Goal: Task Accomplishment & Management: Manage account settings

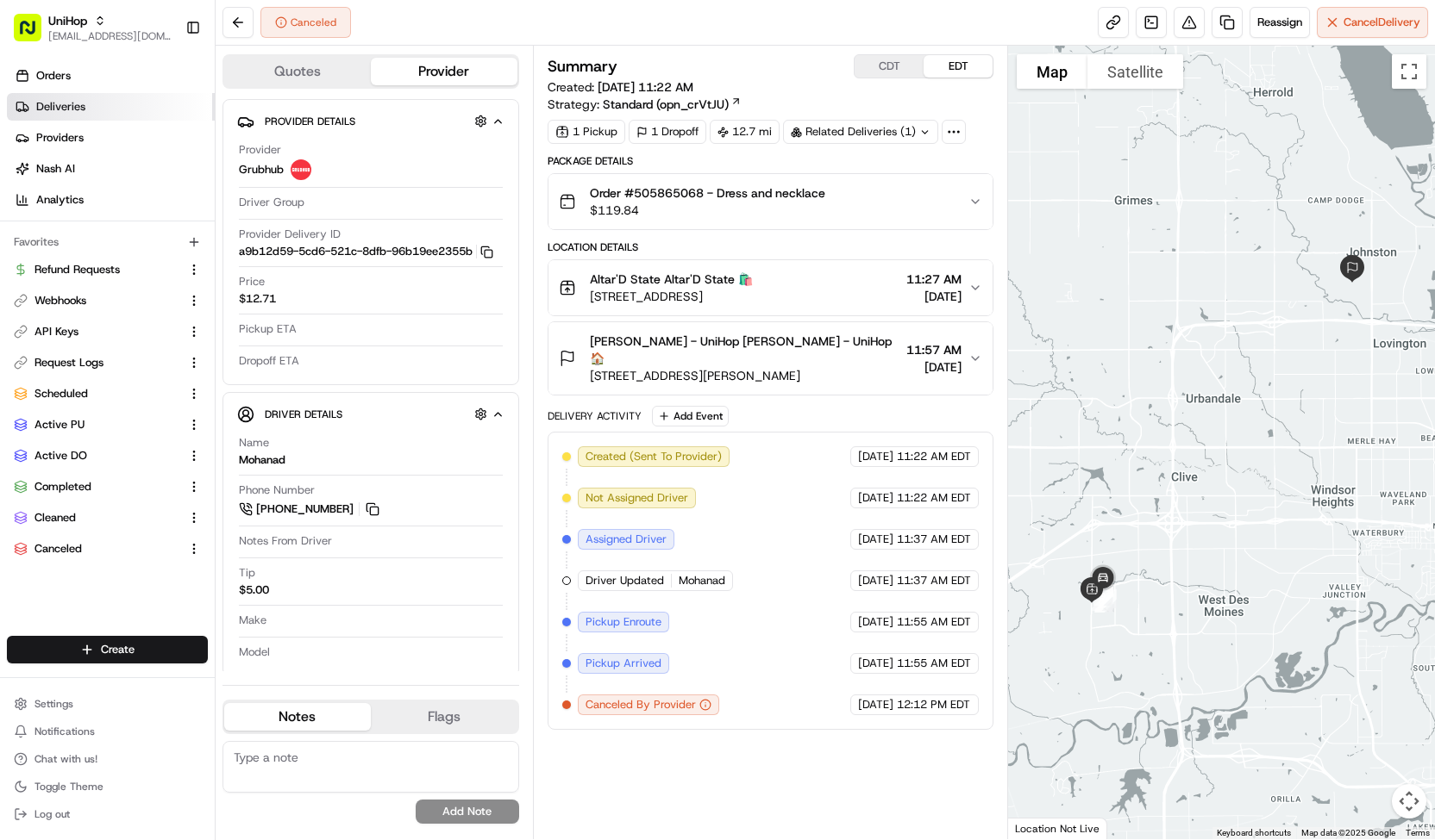
click at [92, 115] on link "Deliveries" at bounding box center [110, 107] width 208 height 28
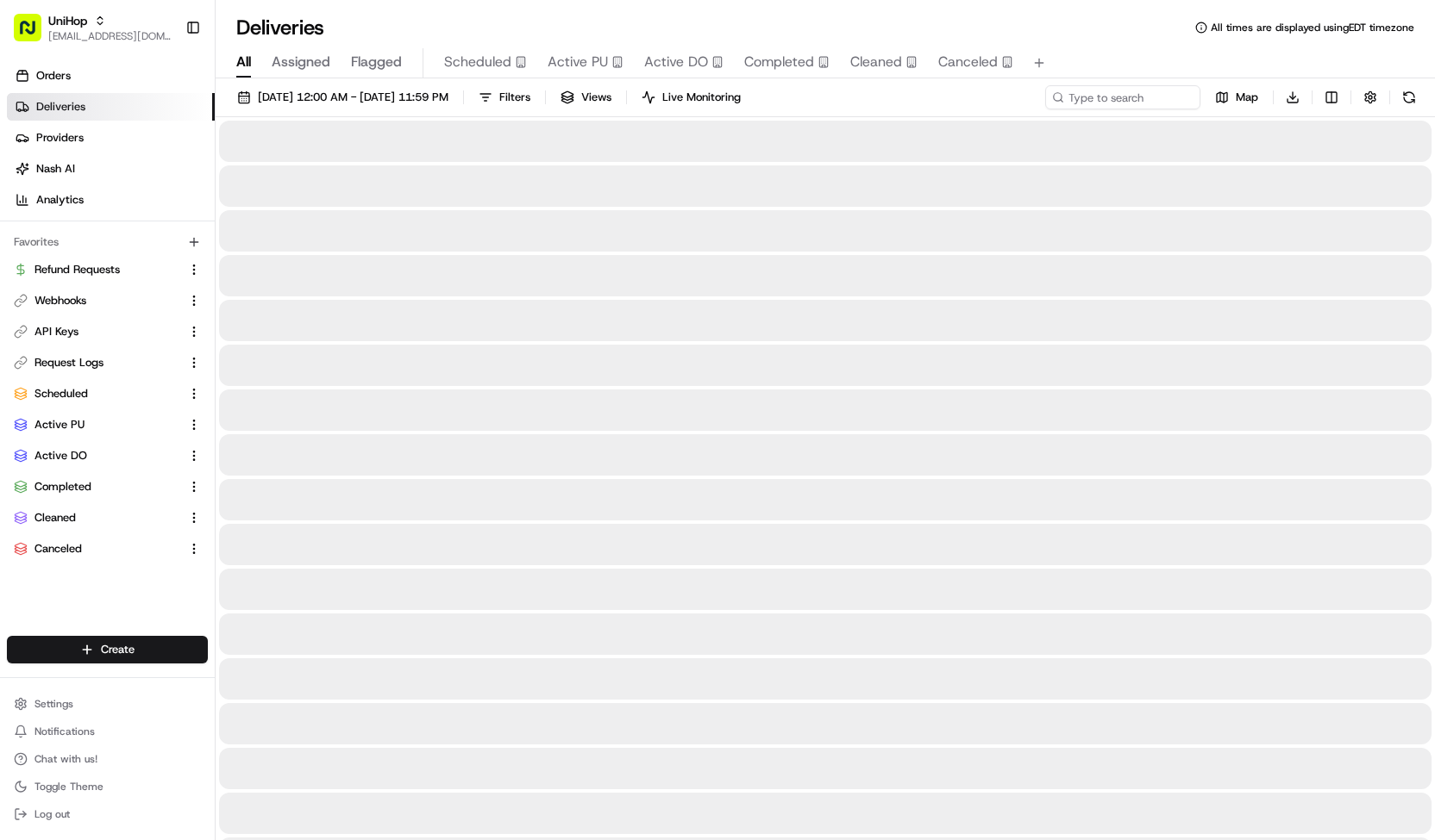
click at [475, 61] on span "Scheduled" at bounding box center [477, 63] width 67 height 21
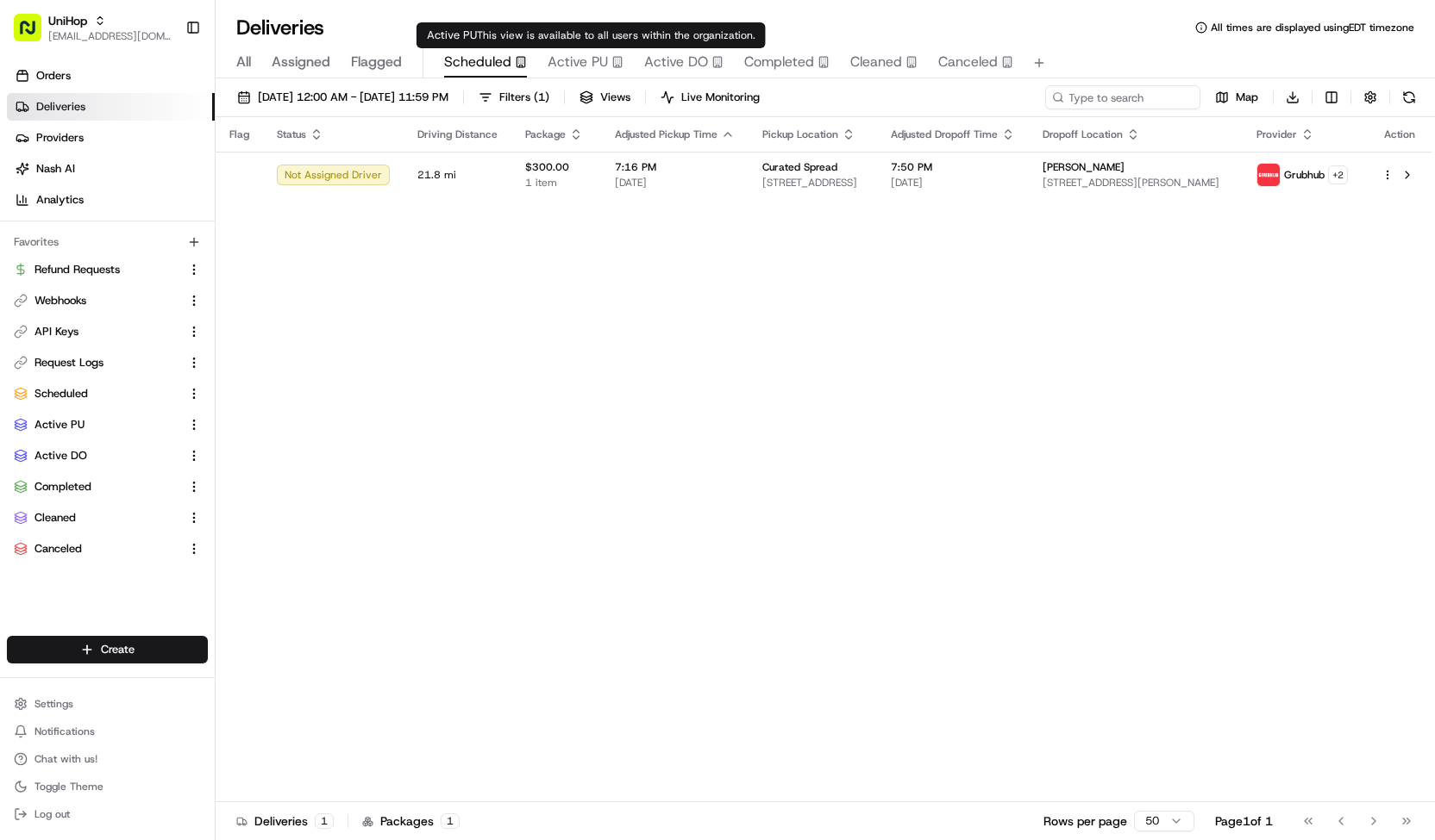
click at [591, 54] on span "Active PU" at bounding box center [577, 63] width 60 height 21
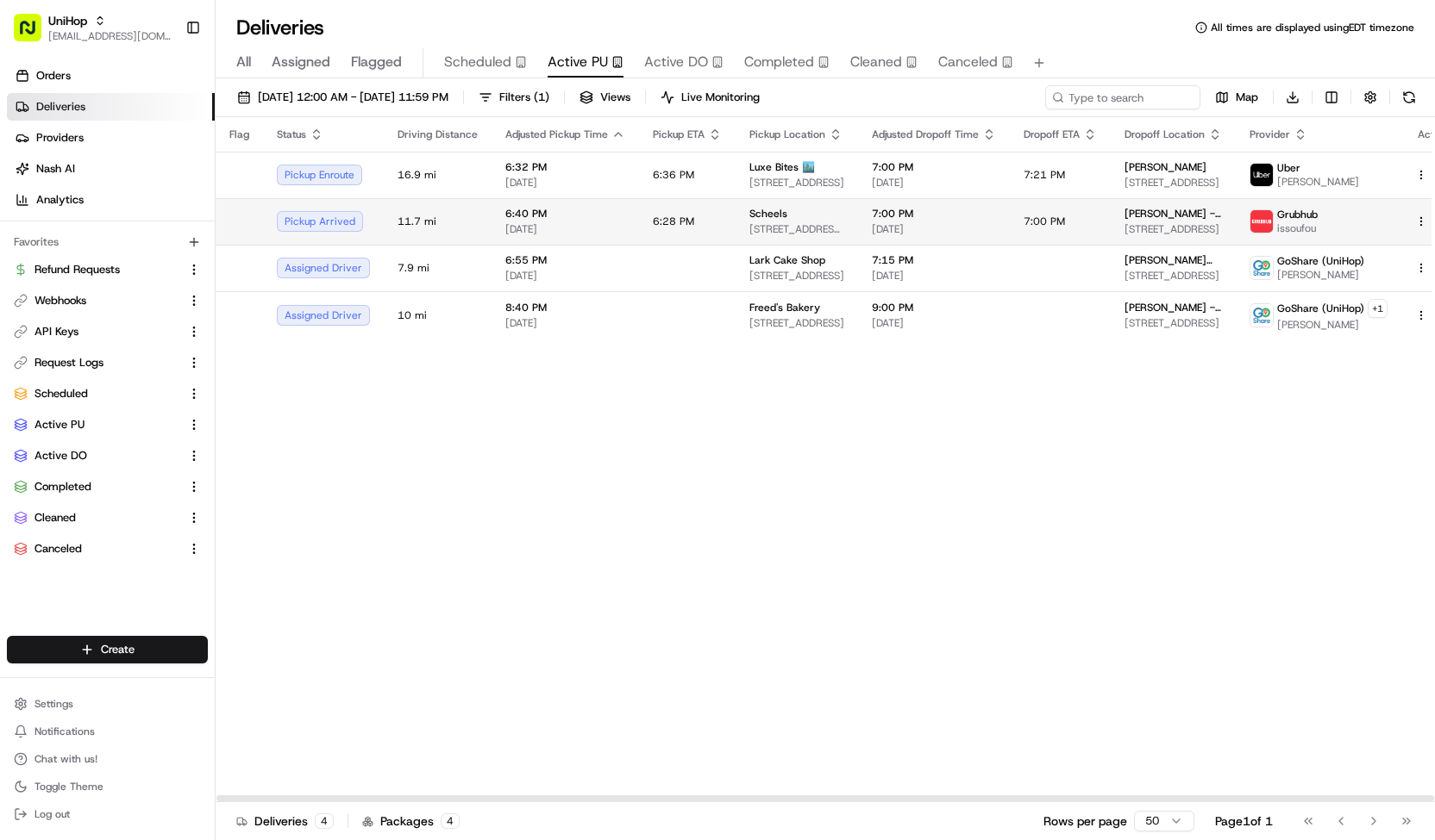
click at [749, 215] on span "Scheels" at bounding box center [768, 214] width 38 height 14
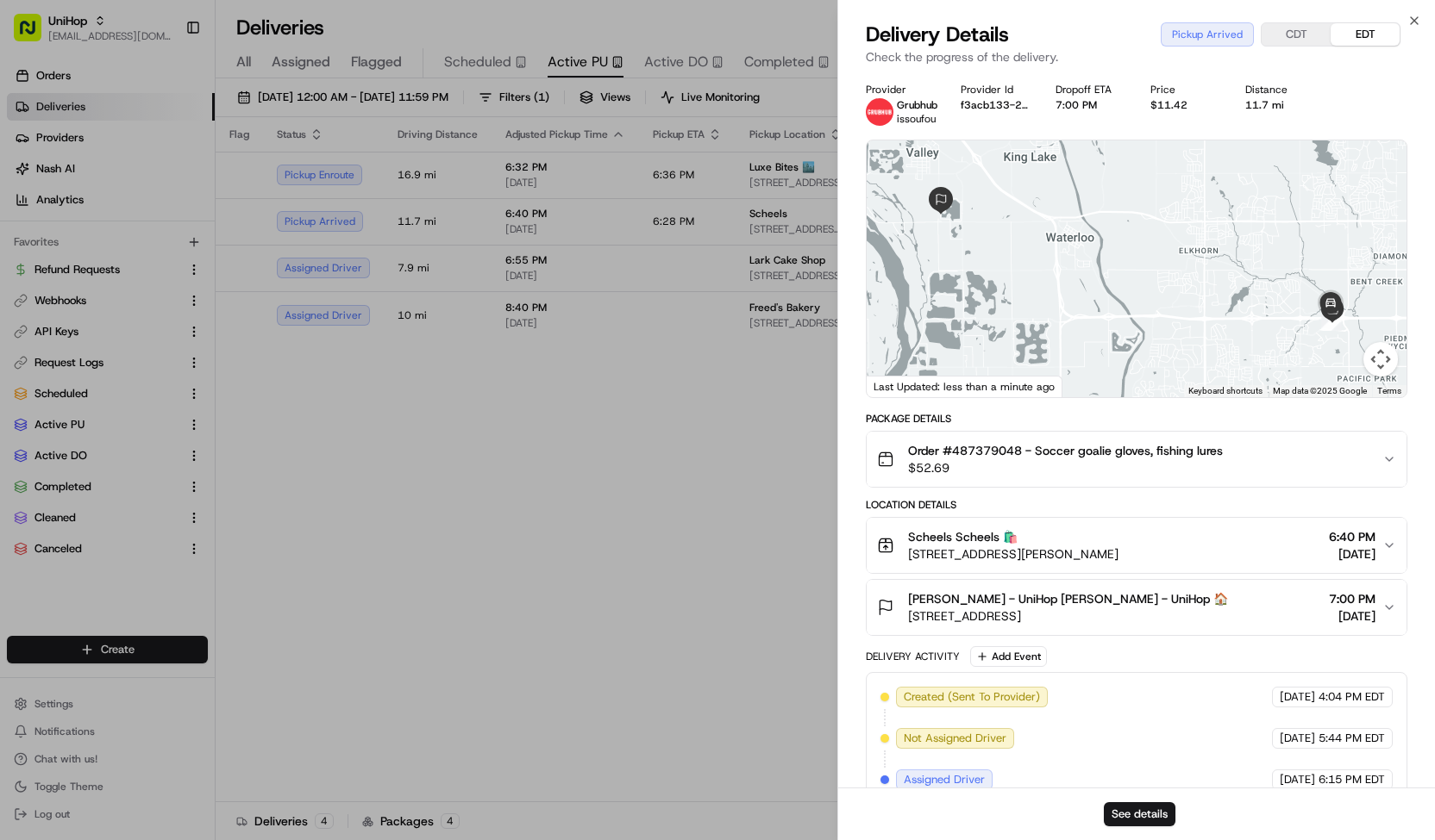
scroll to position [145, 0]
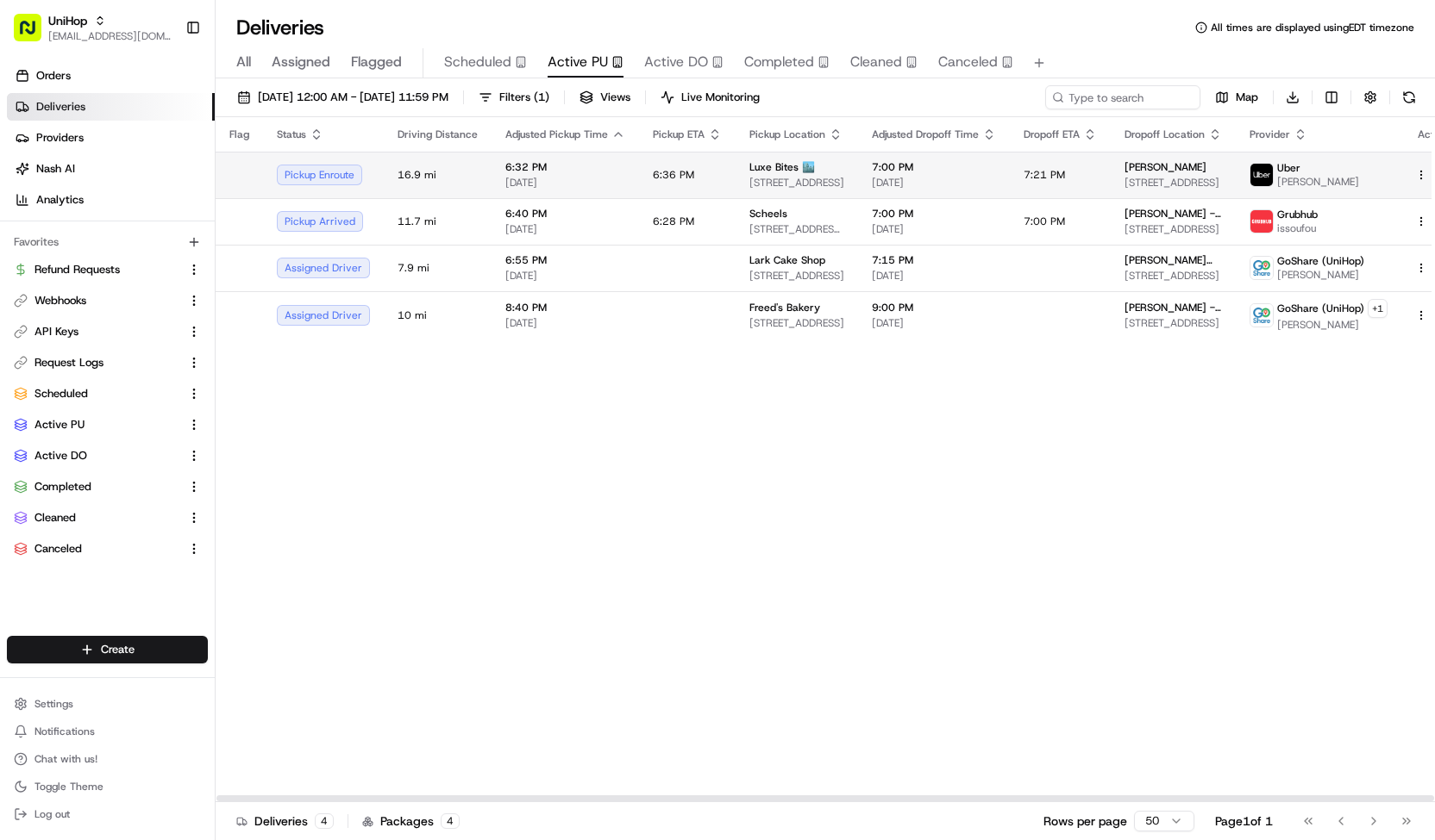
click at [681, 178] on span "6:36 PM" at bounding box center [674, 175] width 42 height 14
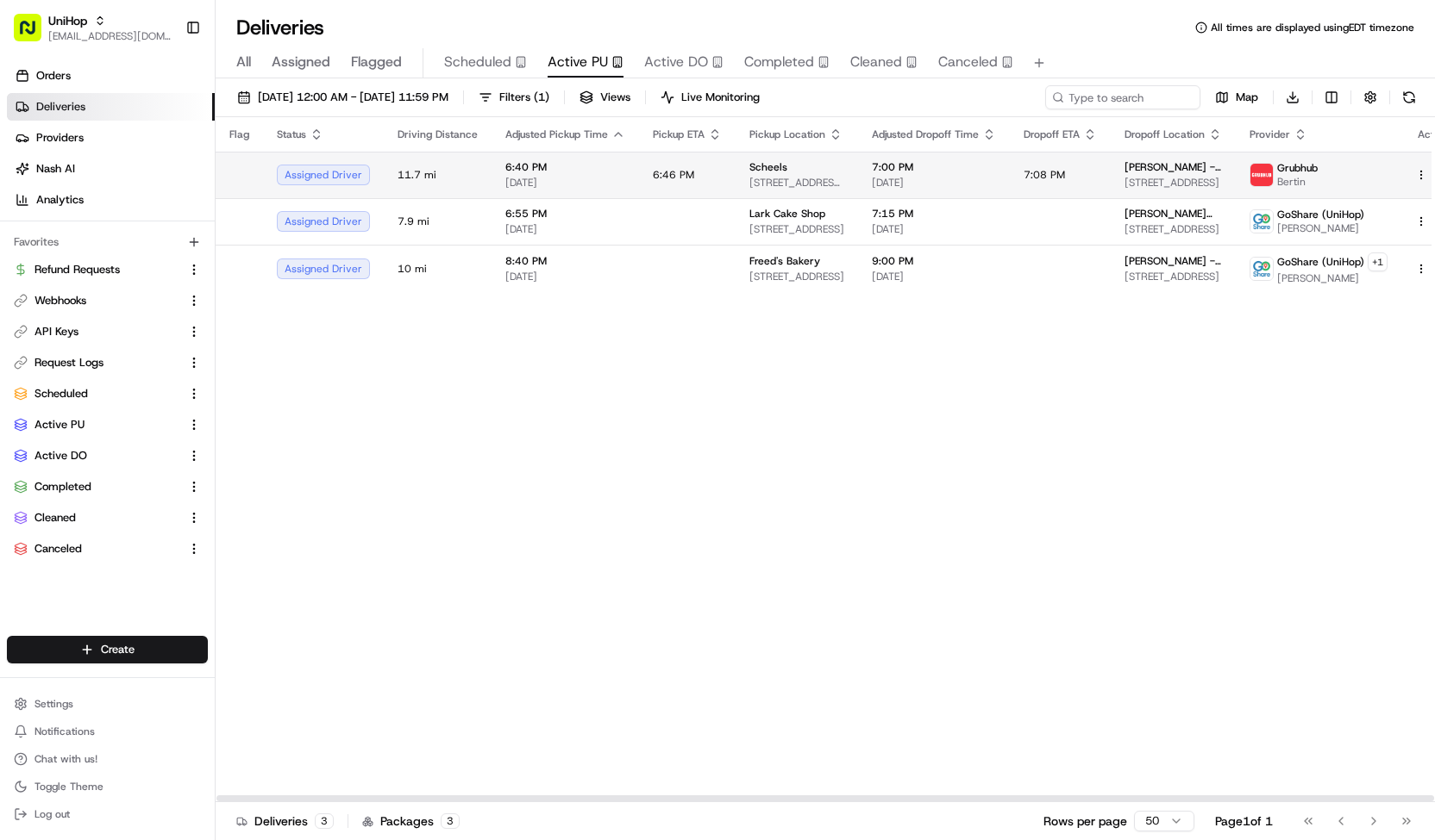
click at [569, 172] on span "6:40 PM" at bounding box center [565, 168] width 120 height 14
click at [654, 64] on span "Active DO" at bounding box center [675, 63] width 63 height 21
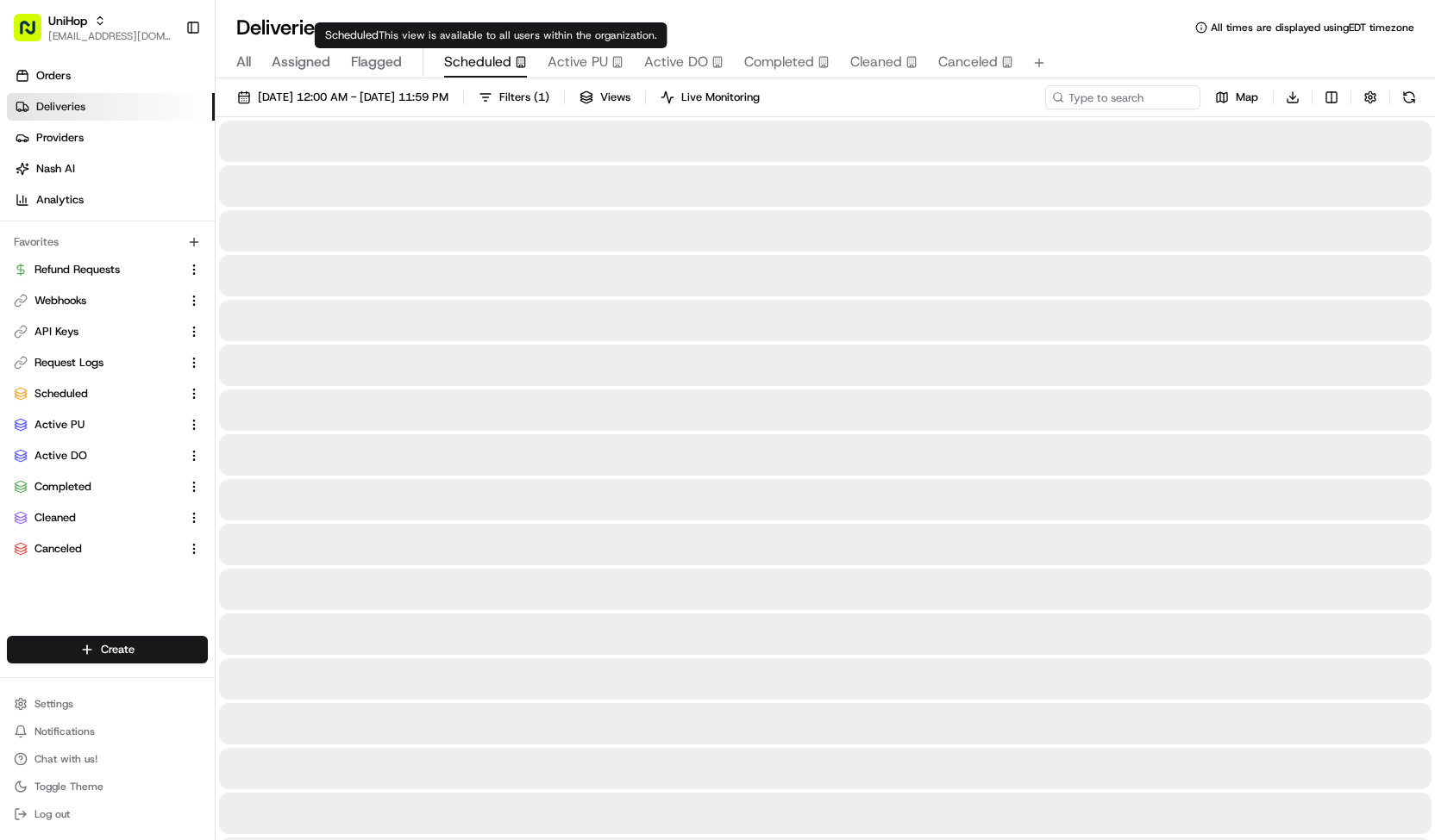
click at [483, 69] on span "Scheduled" at bounding box center [477, 63] width 67 height 21
click at [577, 64] on span "Active PU" at bounding box center [577, 63] width 60 height 21
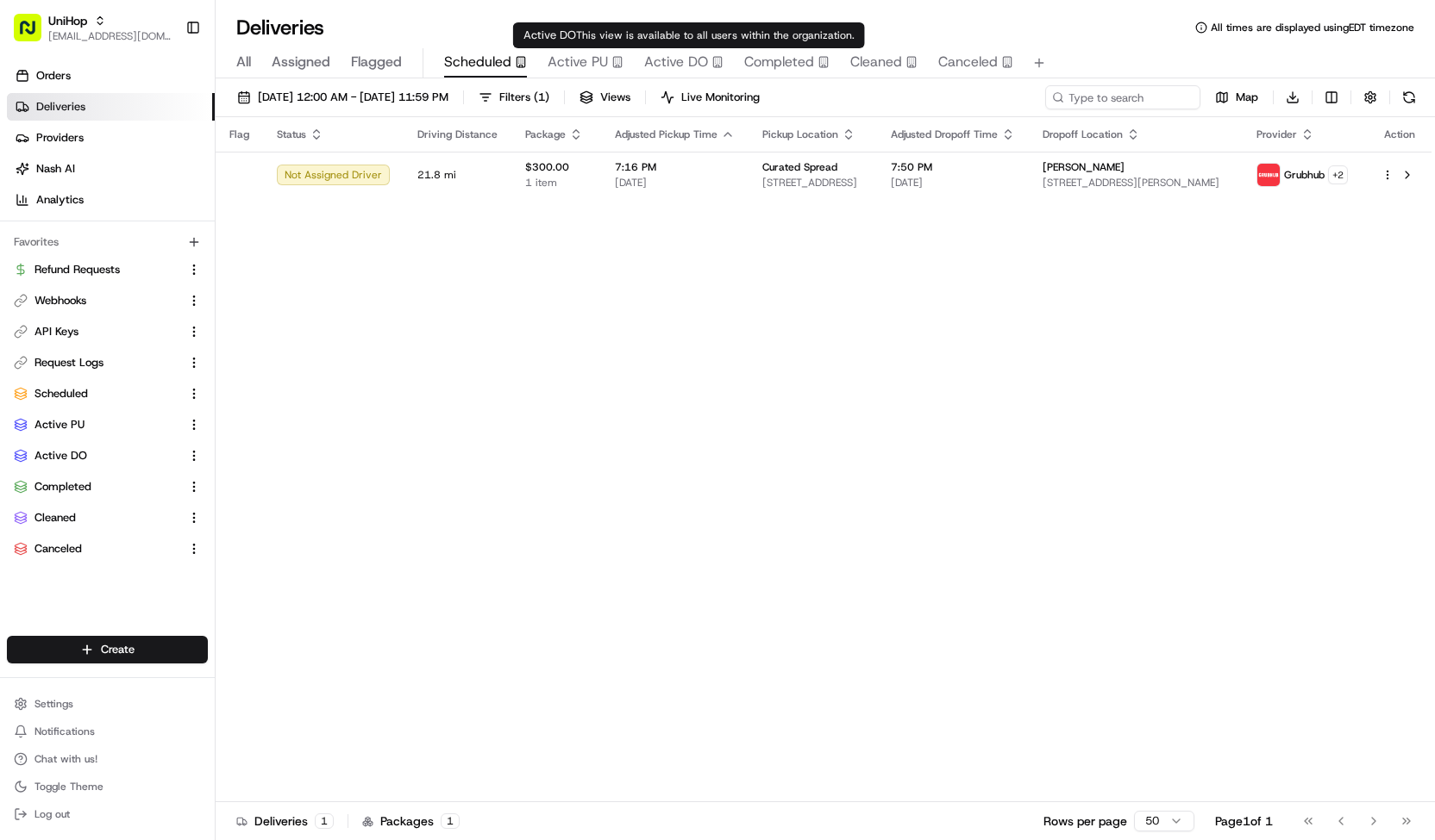
click at [675, 61] on span "Active DO" at bounding box center [675, 63] width 63 height 21
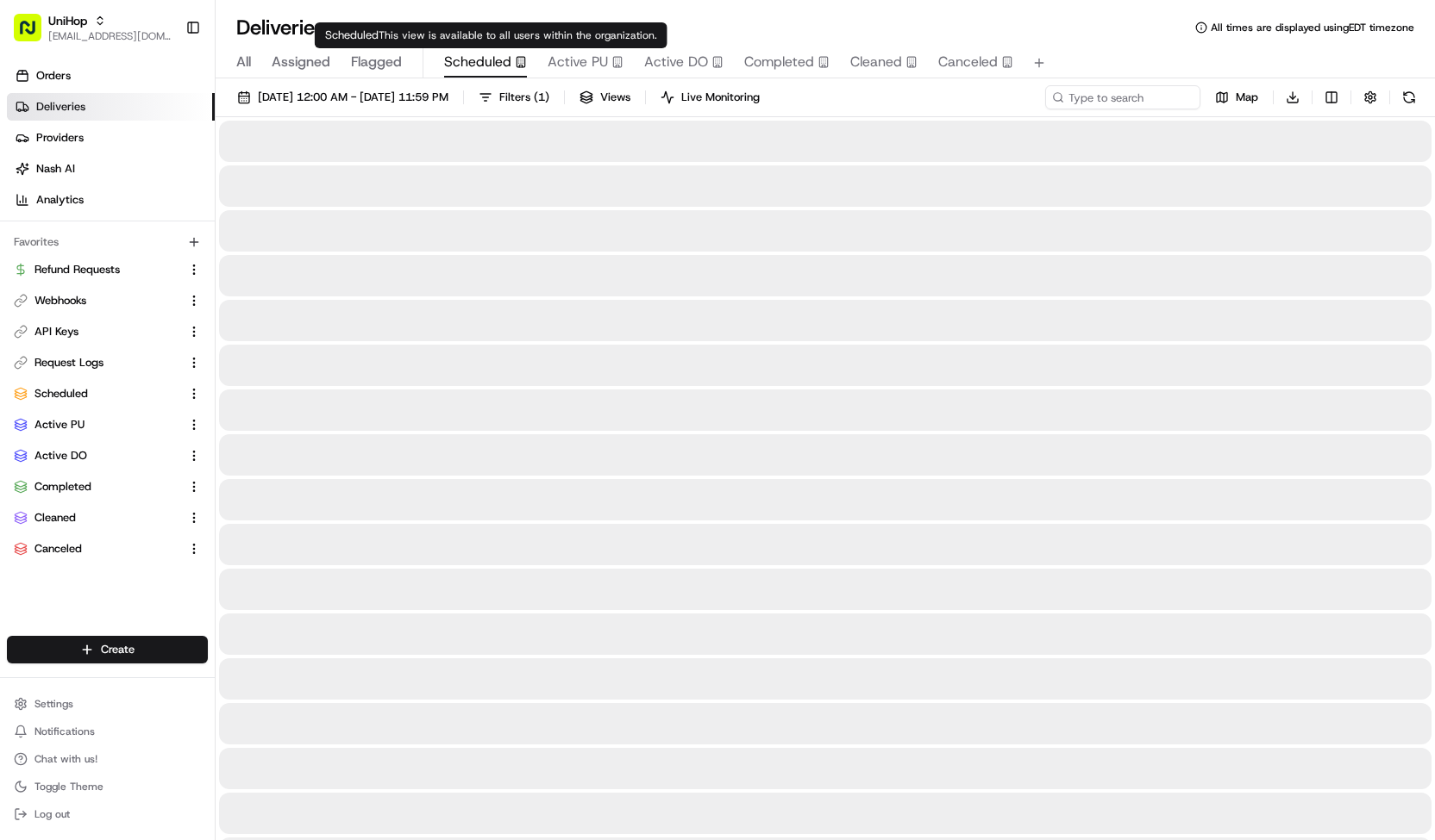
click at [515, 66] on icon "button" at bounding box center [521, 62] width 12 height 12
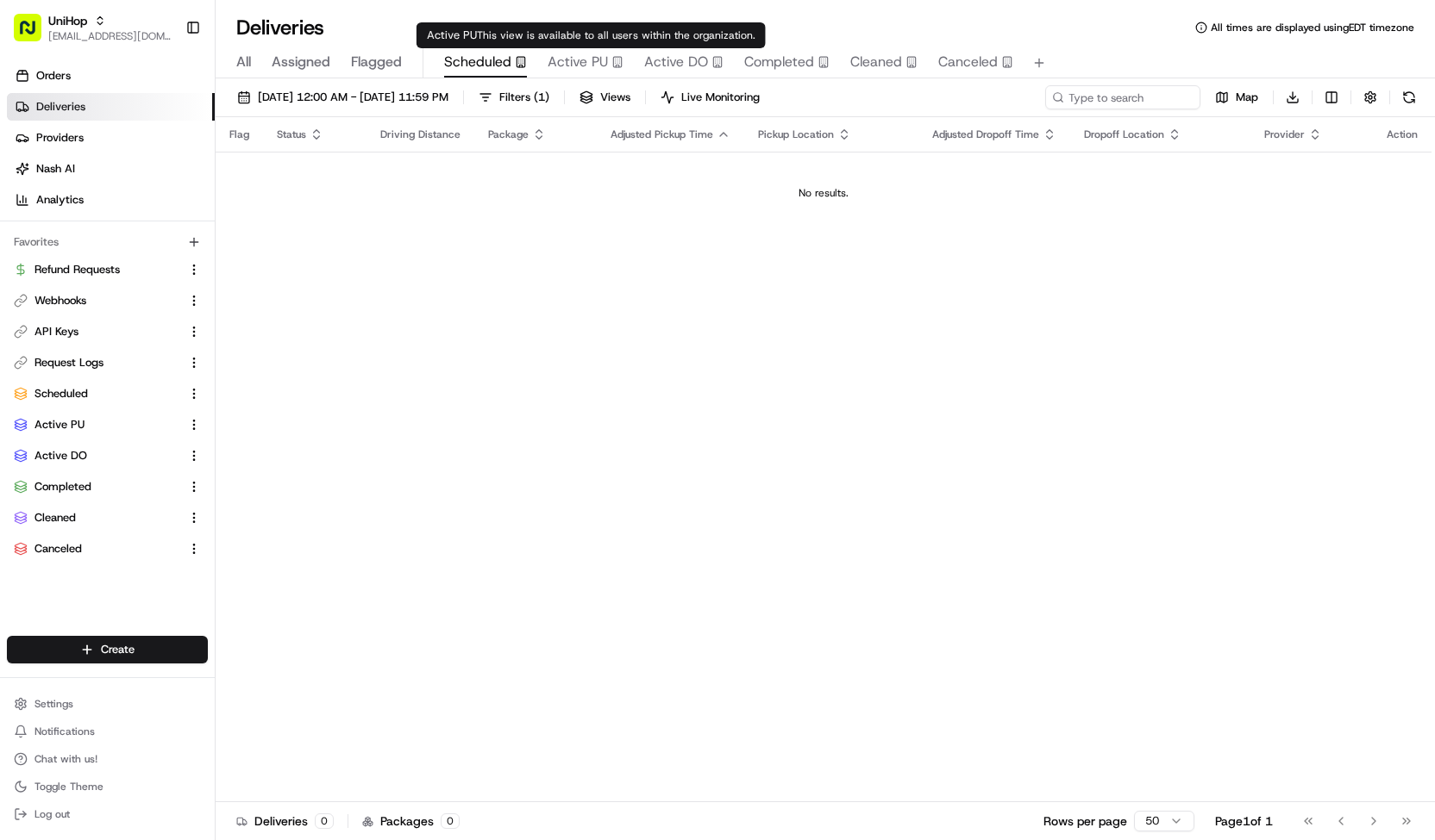
click at [592, 56] on span "Active PU" at bounding box center [577, 63] width 60 height 21
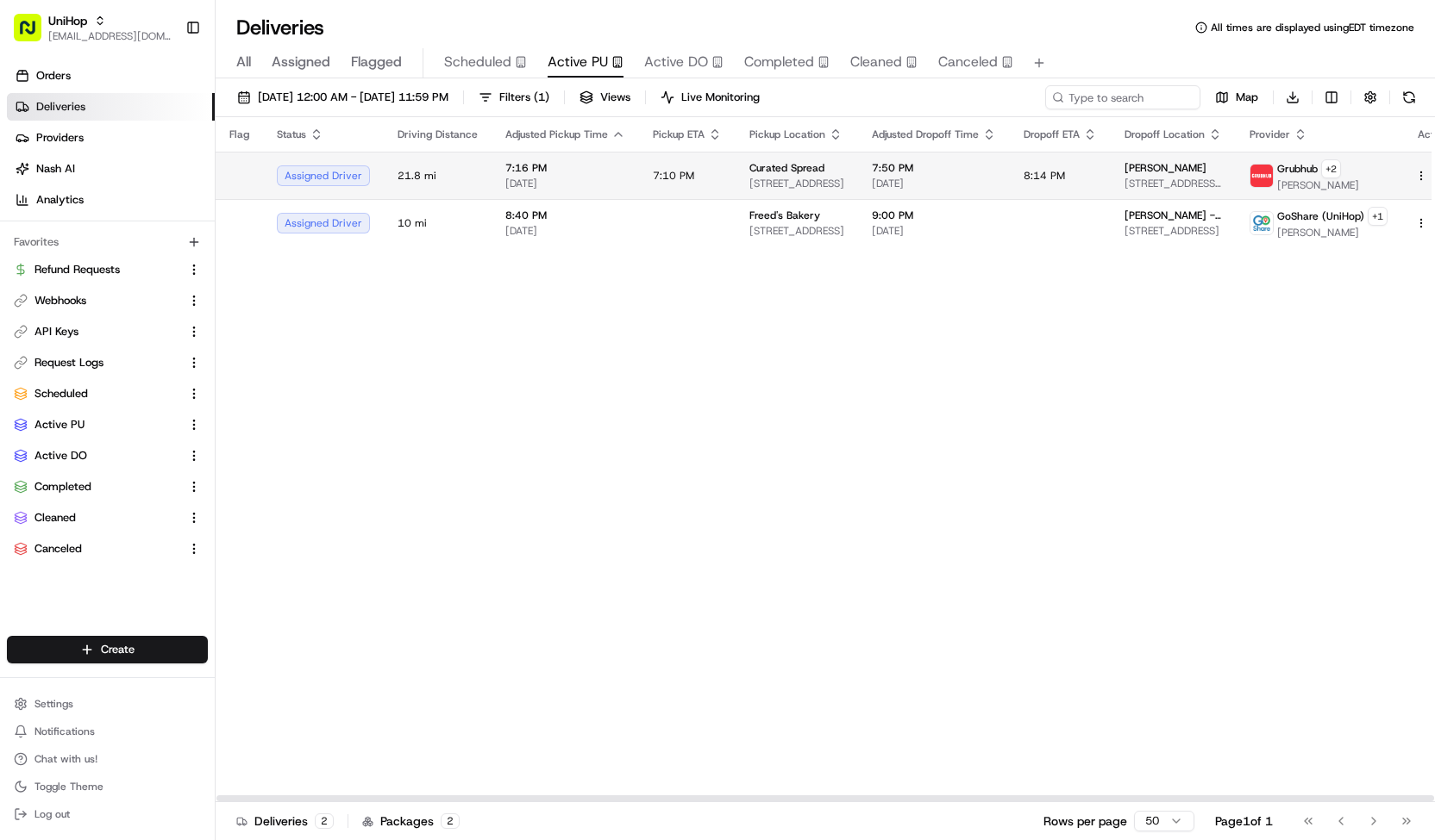
click at [817, 155] on td "Curated Spread 3317 N Mission Rd, Los Angeles, CA 90031, USA" at bounding box center [796, 175] width 123 height 48
click at [461, 73] on button "Scheduled" at bounding box center [485, 63] width 83 height 30
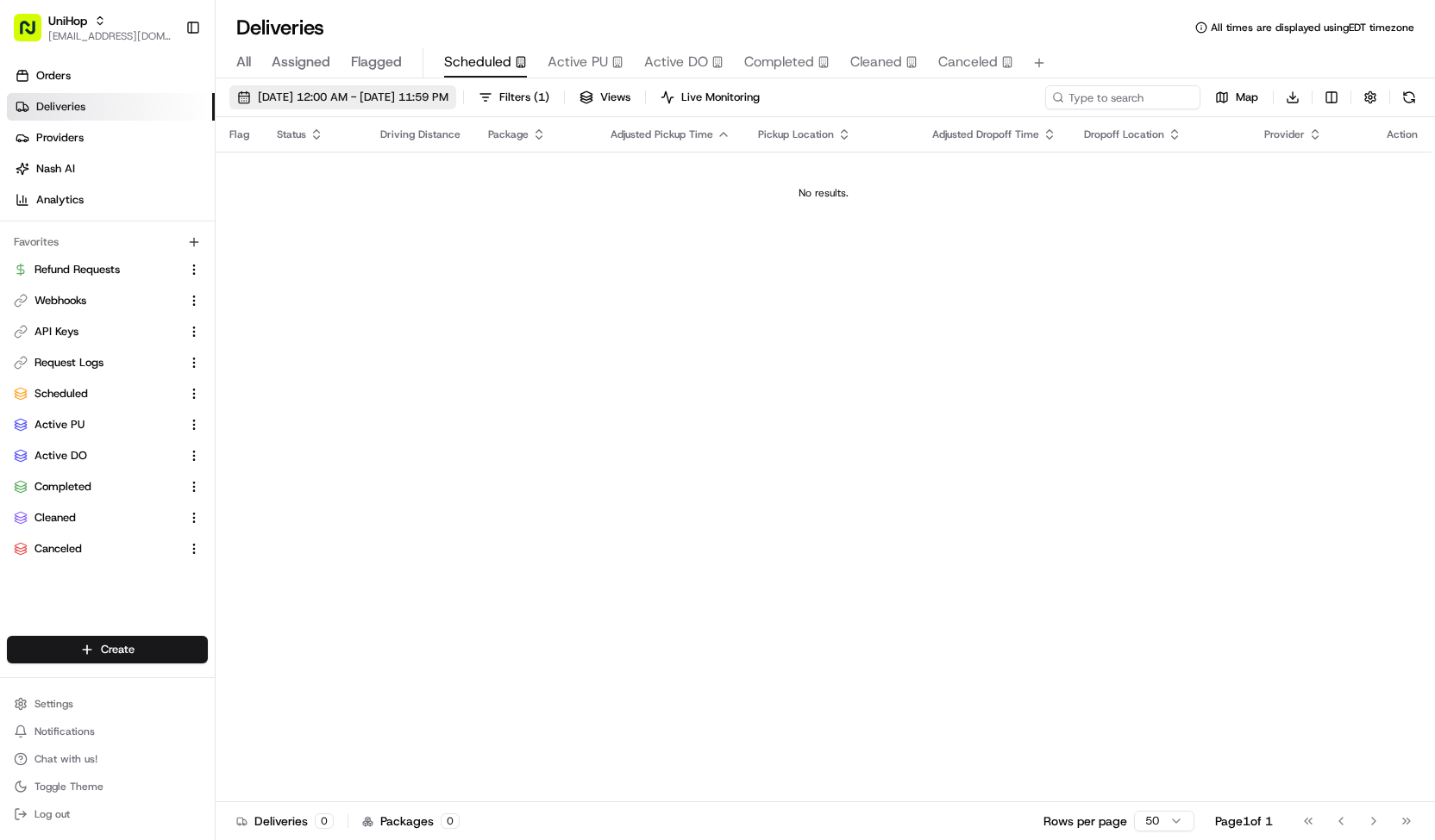
click at [440, 96] on span "Aug 16 2025 12:00 AM - Aug 16 2025 11:59 PM" at bounding box center [353, 97] width 190 height 16
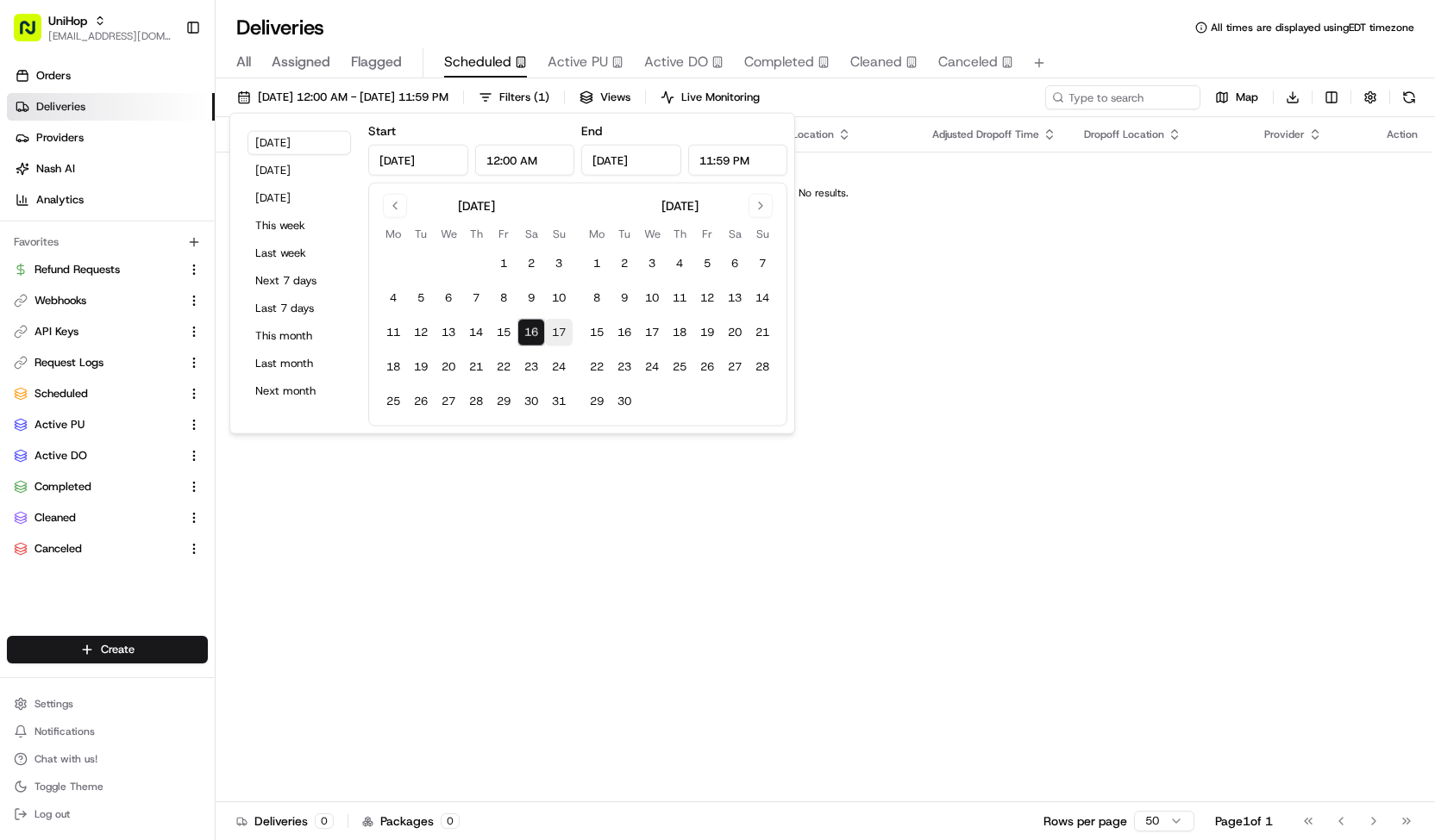
click at [554, 334] on button "17" at bounding box center [559, 333] width 28 height 28
type input "Aug 17, 2025"
click at [554, 334] on button "17" at bounding box center [559, 333] width 28 height 28
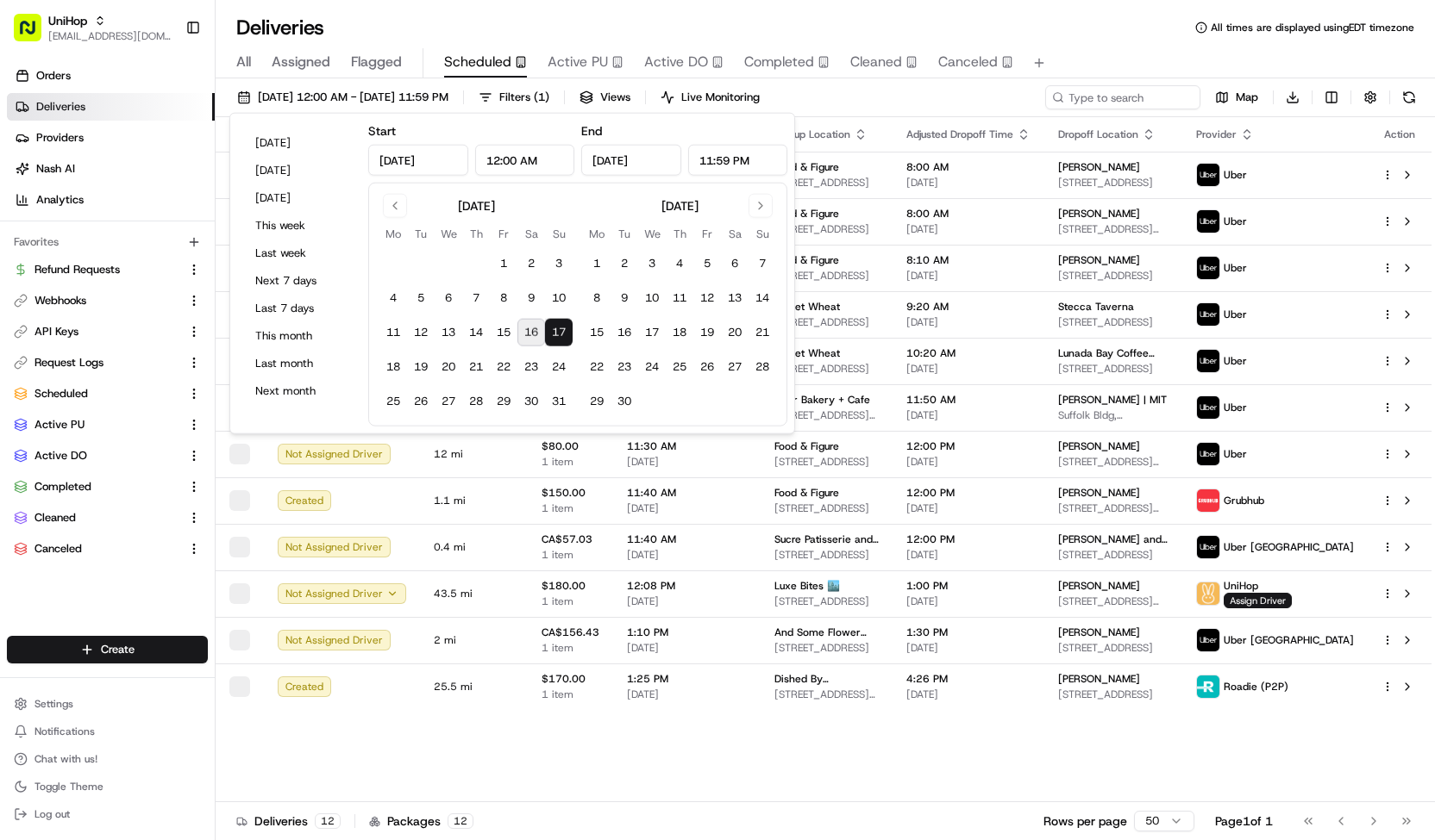
click at [900, 110] on div "Aug 17 2025 12:00 AM - Aug 17 2025 11:59 PM Filters ( 1 ) Views Live Monitoring…" at bounding box center [825, 101] width 1219 height 32
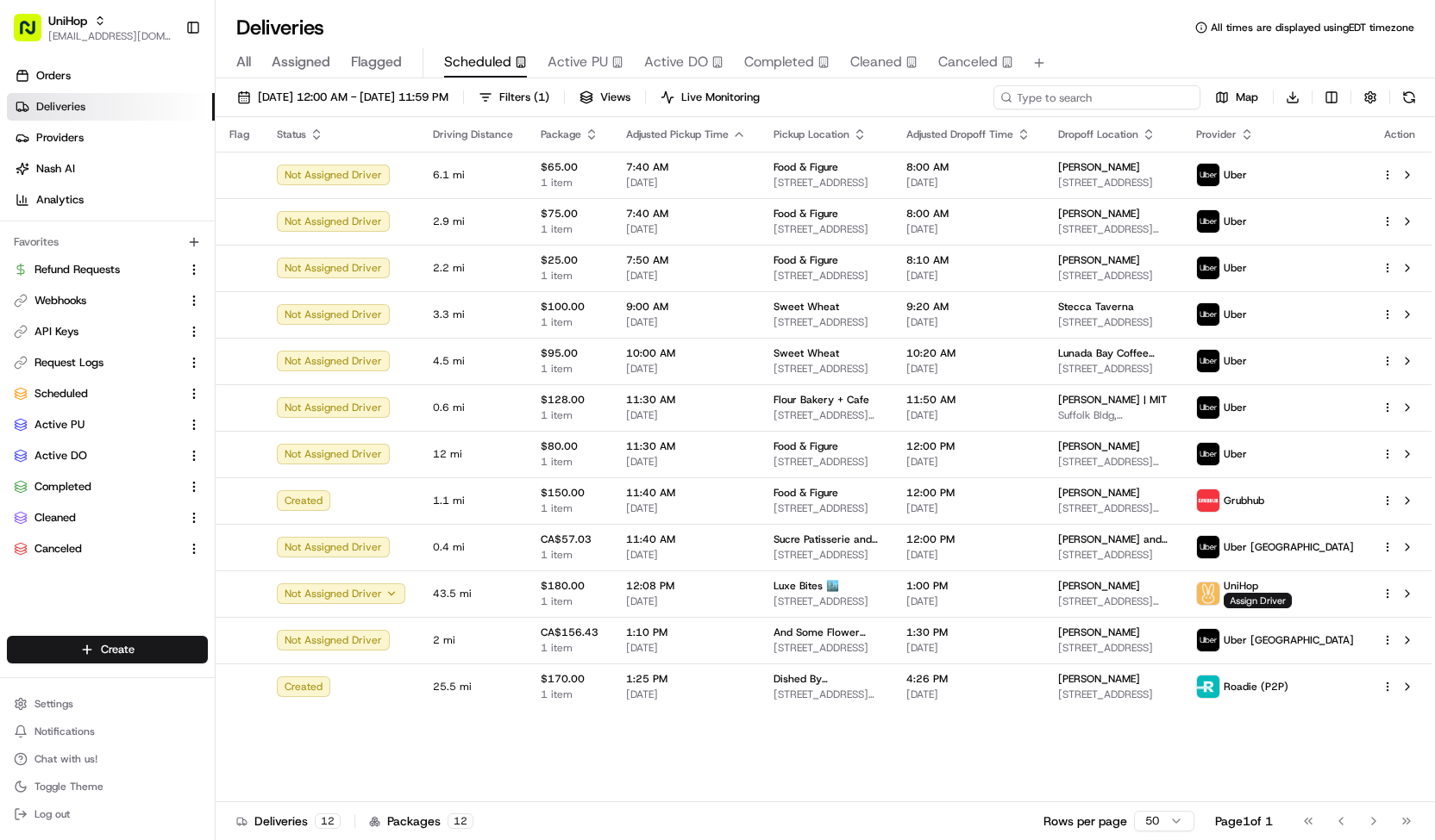
click at [1088, 103] on input at bounding box center [1097, 97] width 207 height 24
paste input "job_CKLhE4KJ7oviq83dJxGX7d"
type input "job_CKLhE4KJ7oviq83dJxGX7d"
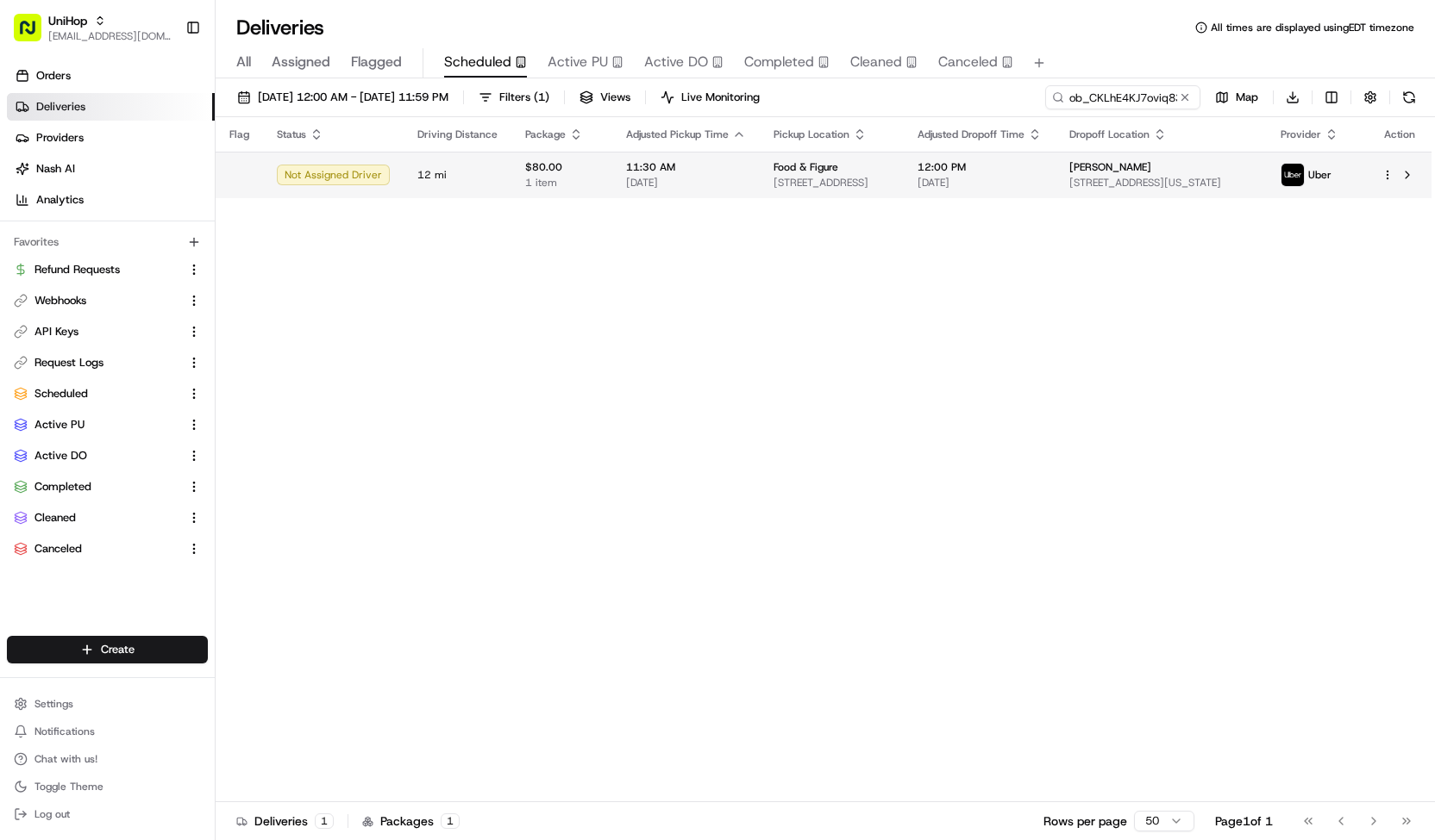
click at [734, 164] on td "11:30 AM Aug 17 2025" at bounding box center [686, 175] width 148 height 47
click at [702, 178] on span "[DATE]" at bounding box center [686, 182] width 120 height 14
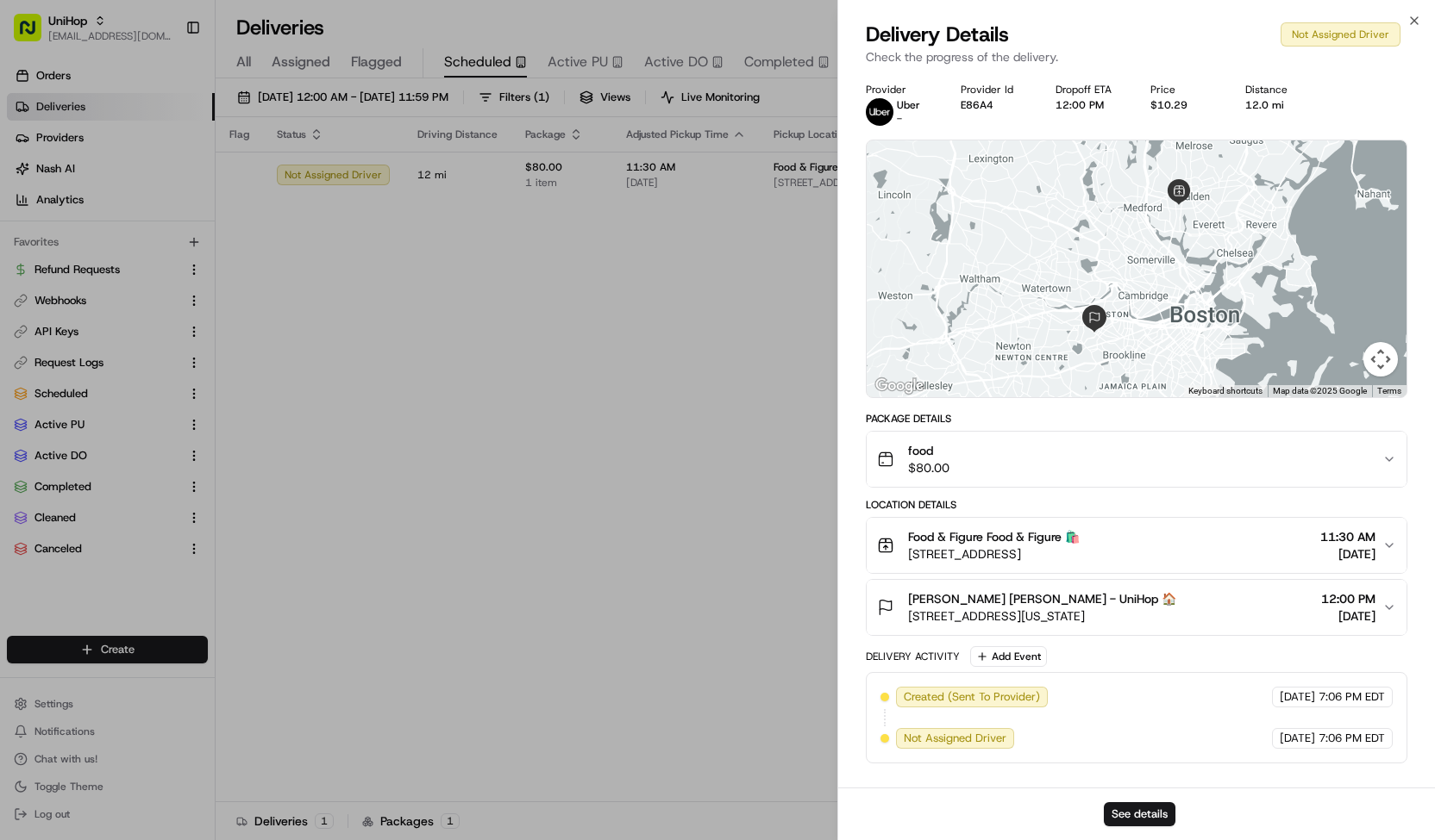
click at [1026, 619] on span "[STREET_ADDRESS][US_STATE]" at bounding box center [1042, 616] width 268 height 17
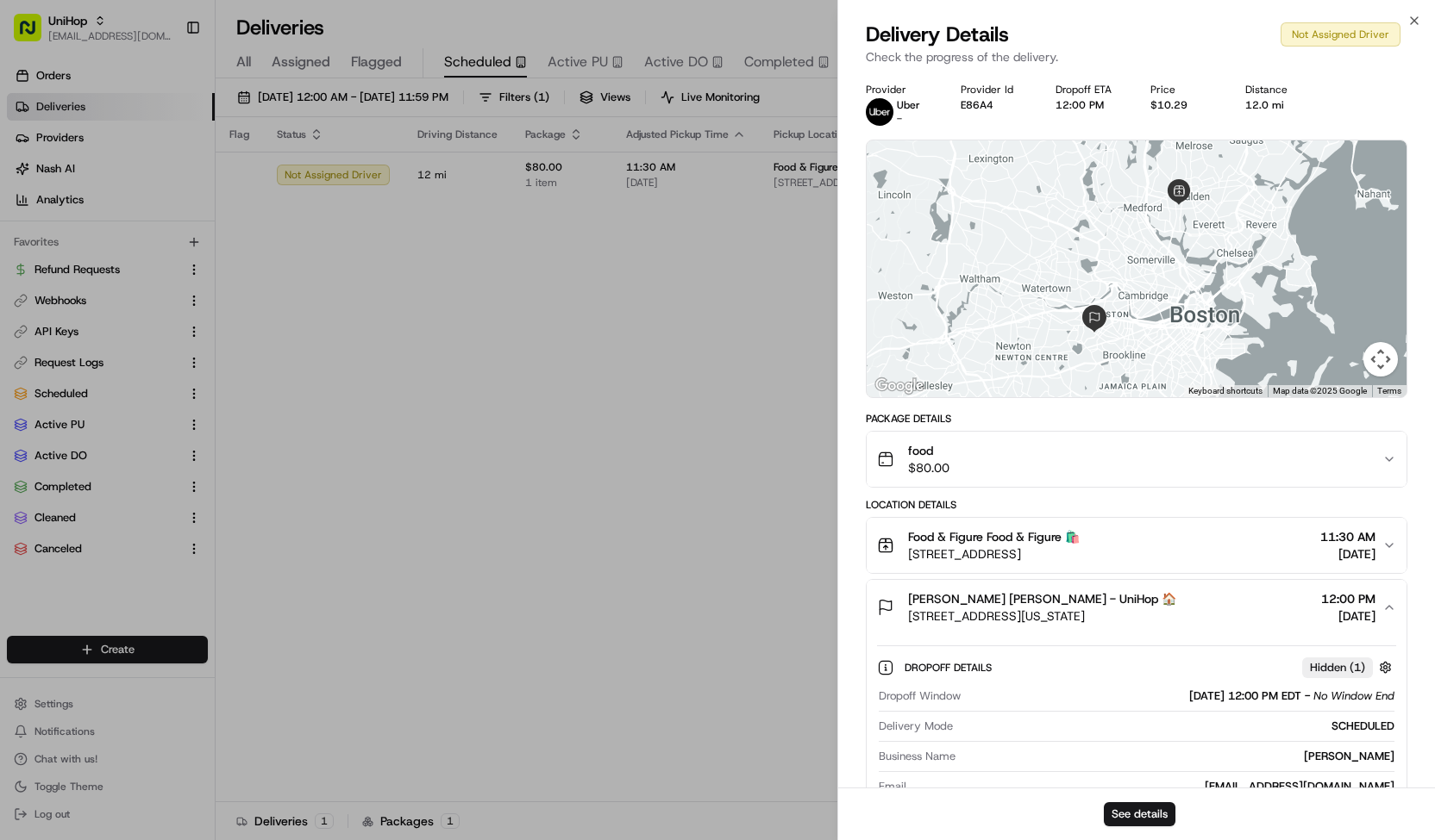
scroll to position [294, 0]
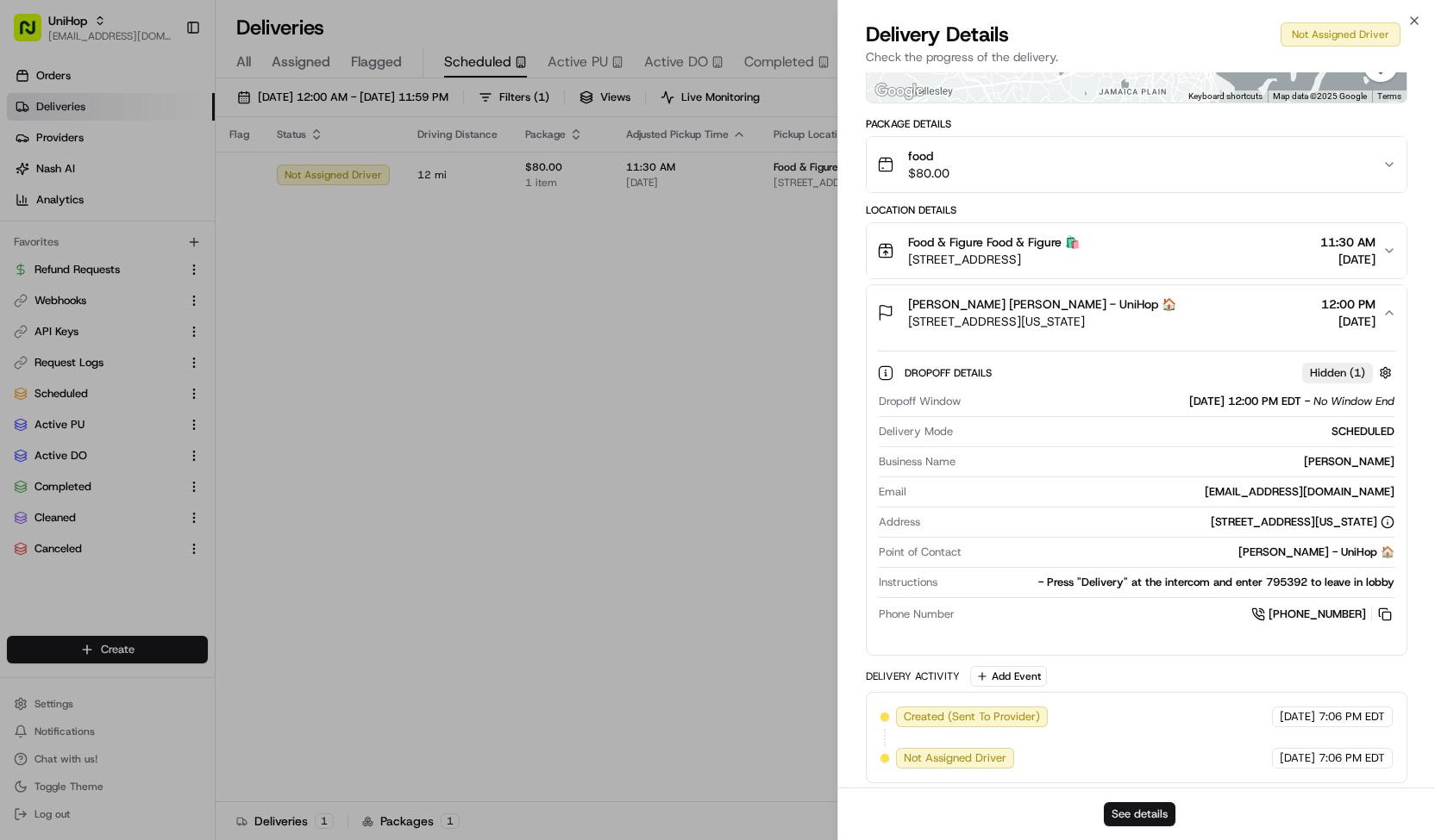
click at [1116, 810] on button "See details" at bounding box center [1139, 815] width 71 height 24
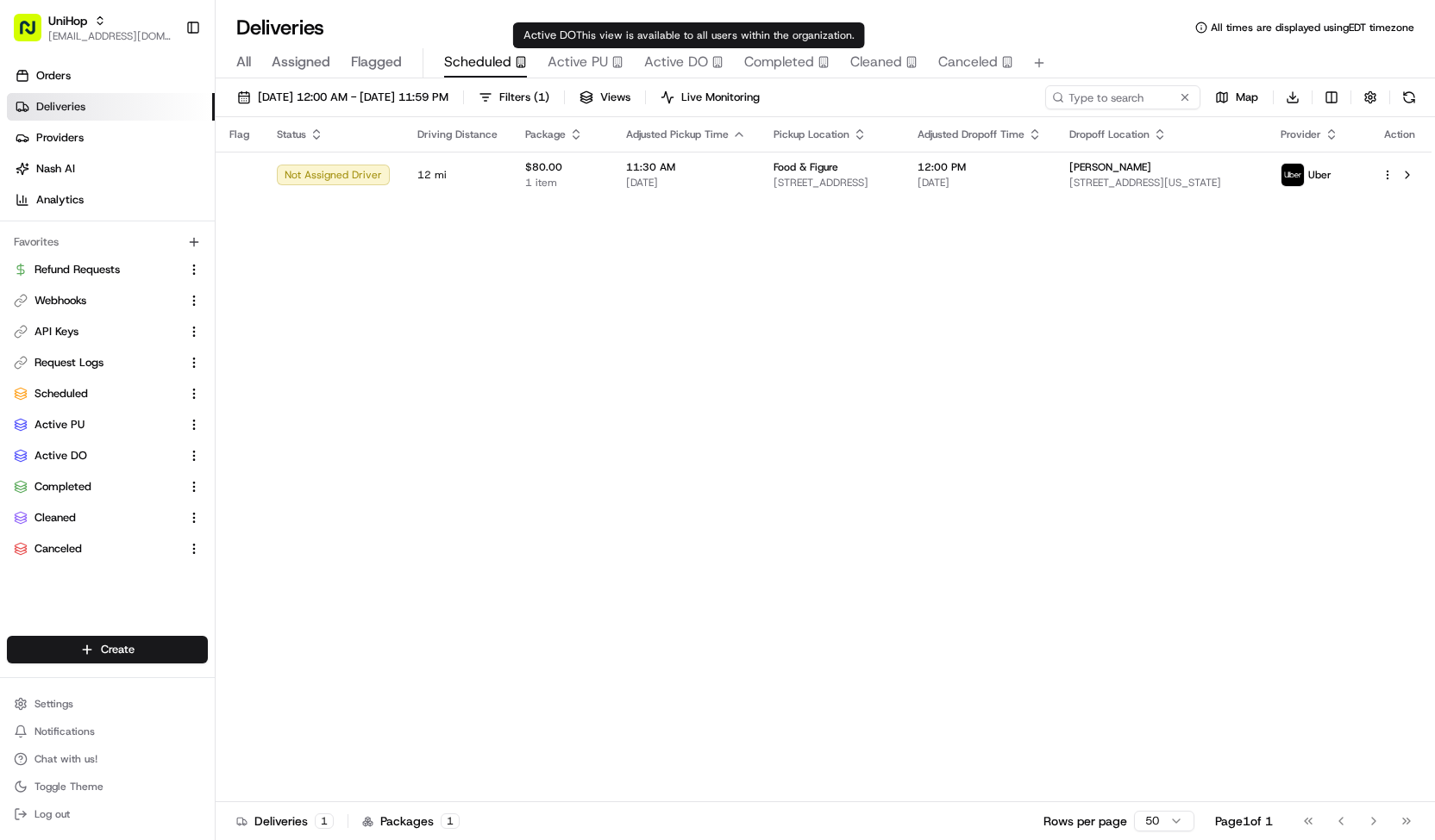
click at [679, 61] on span "Active DO" at bounding box center [675, 63] width 63 height 21
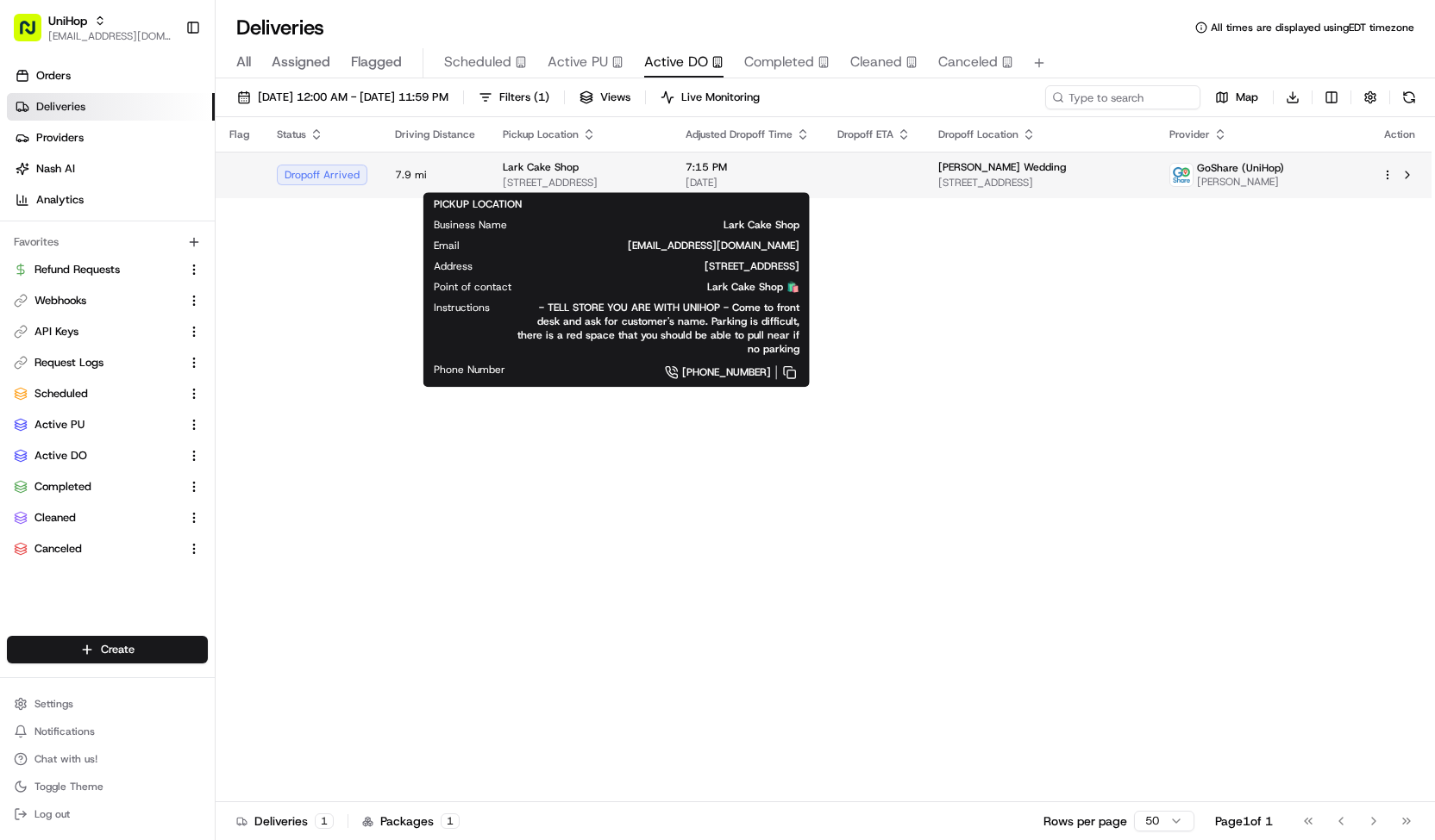
click at [658, 168] on div "Lark Cake Shop" at bounding box center [580, 168] width 156 height 14
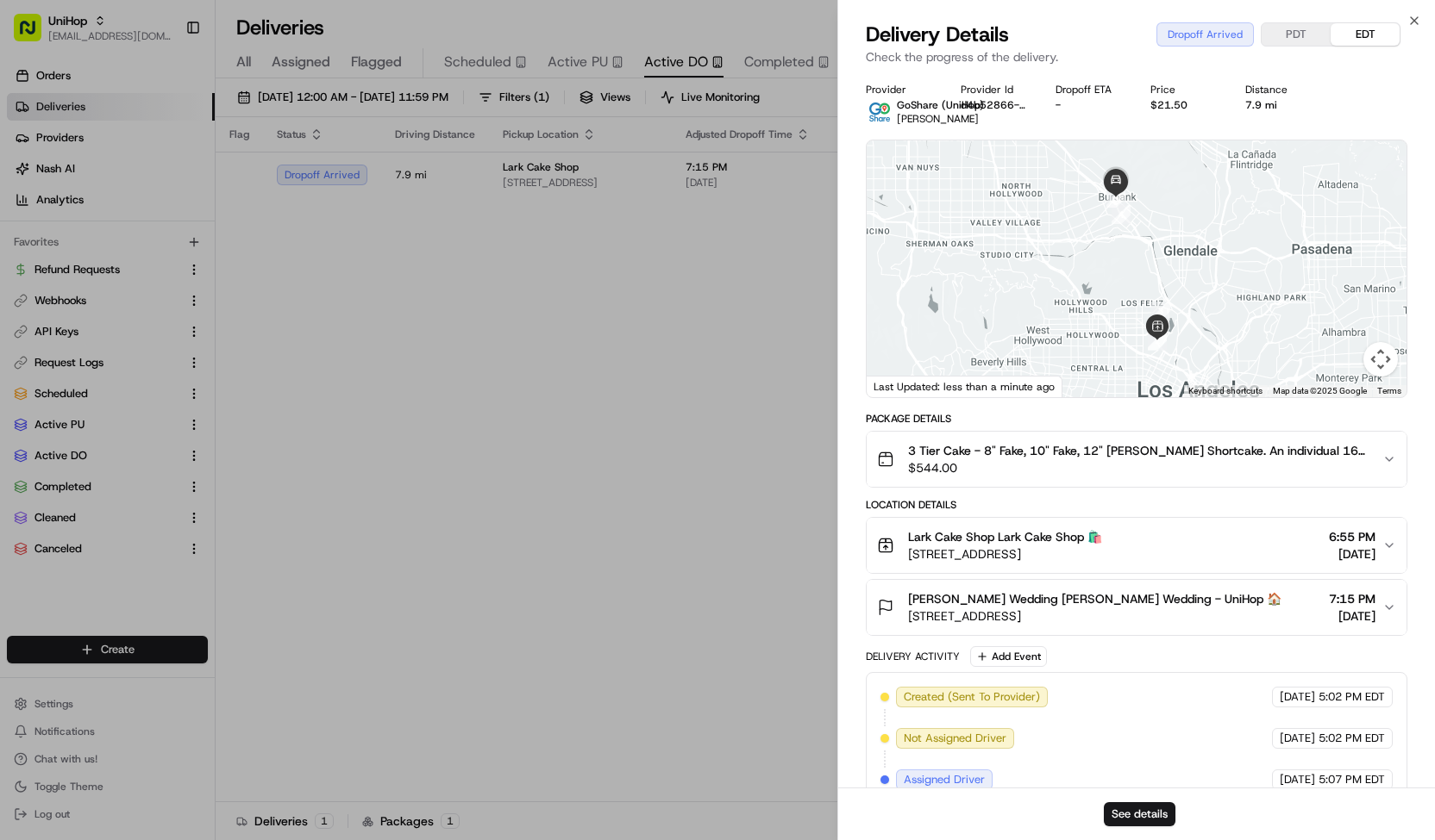
click at [1018, 622] on span "237 E Olive Ave, Burbank, CA 91502, USA" at bounding box center [1095, 616] width 374 height 17
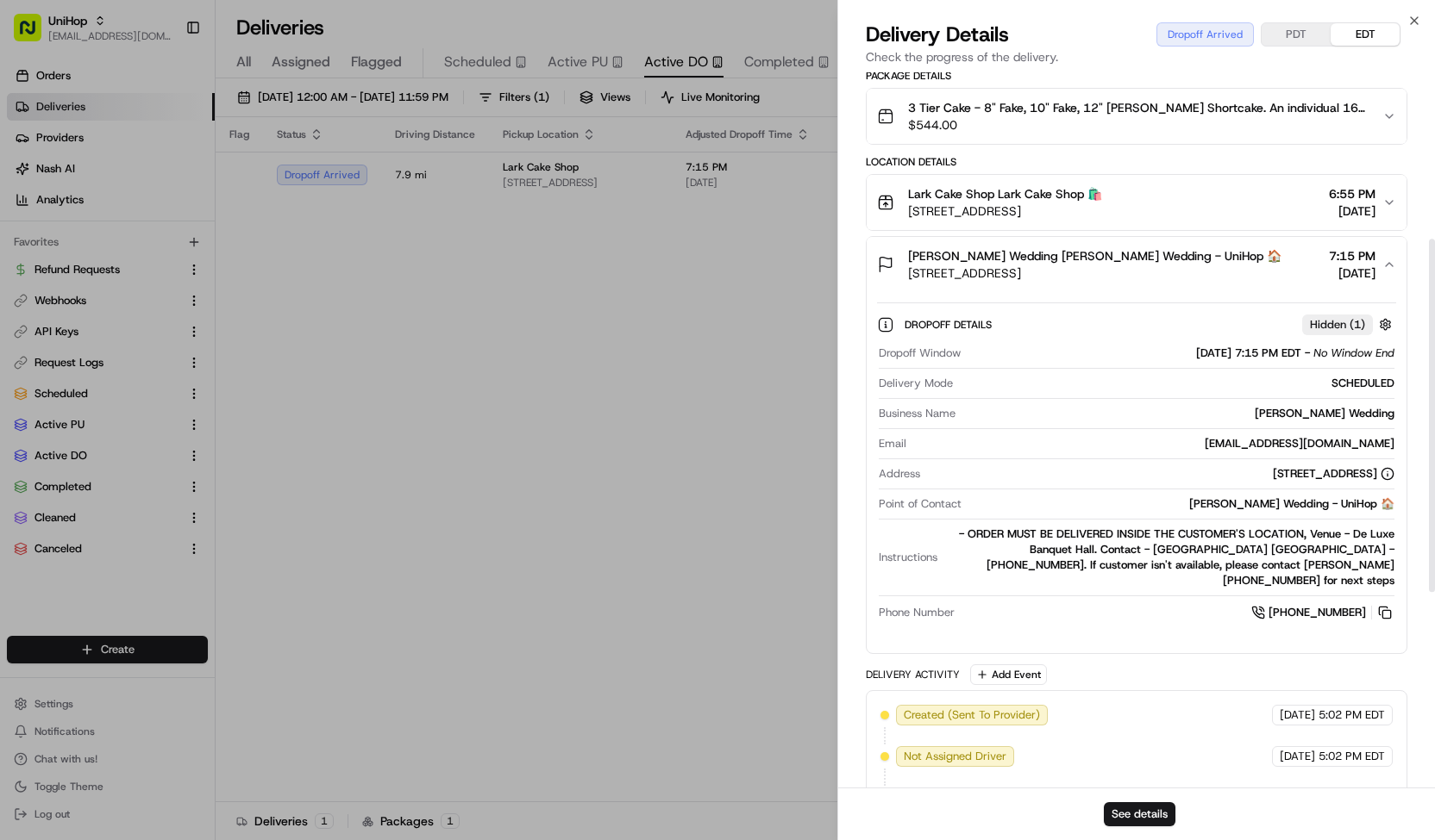
scroll to position [347, 0]
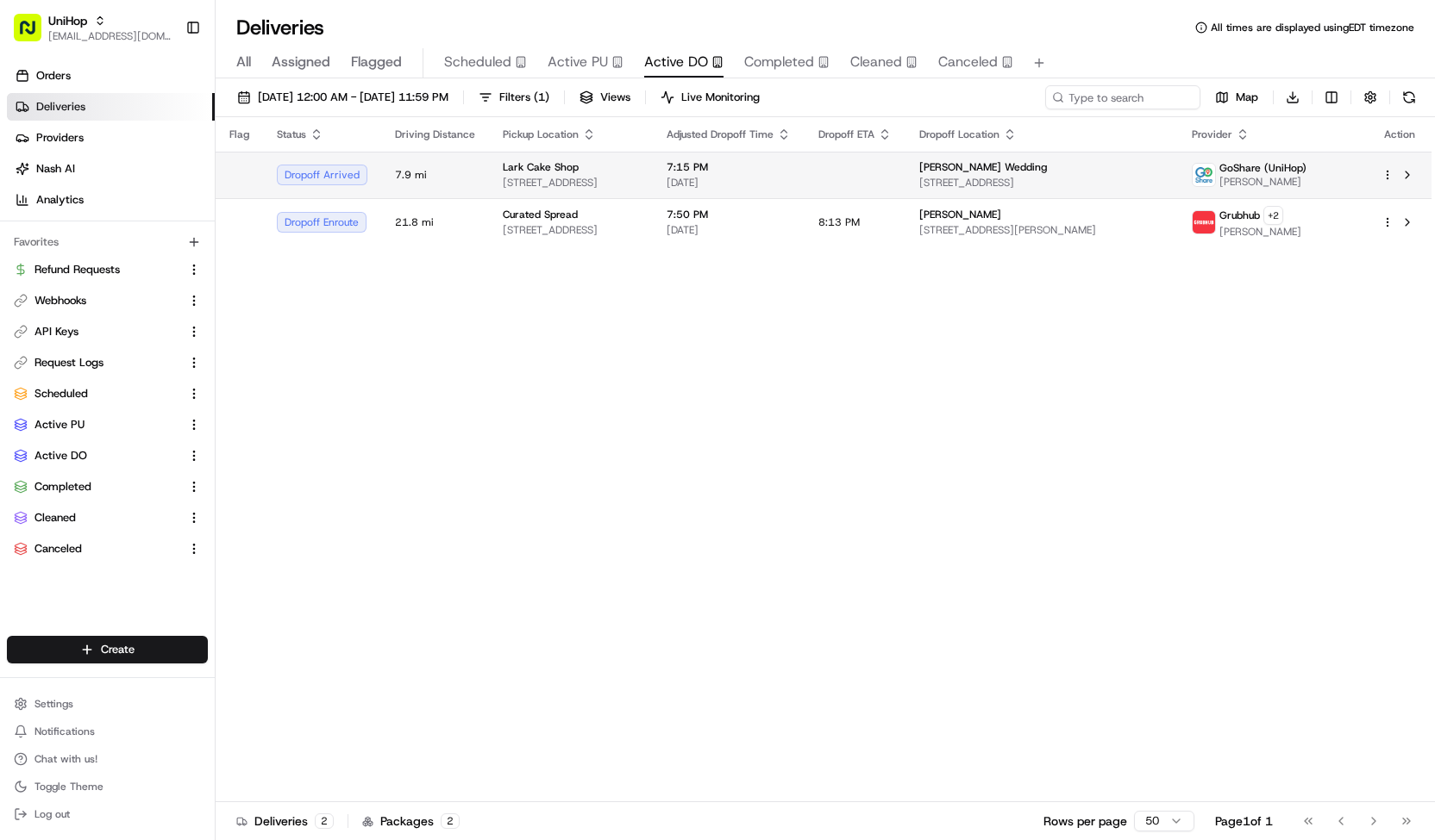
click at [639, 185] on span "3337 W Sunset Blvd, Los Angeles, CA 90026, USA" at bounding box center [570, 182] width 136 height 14
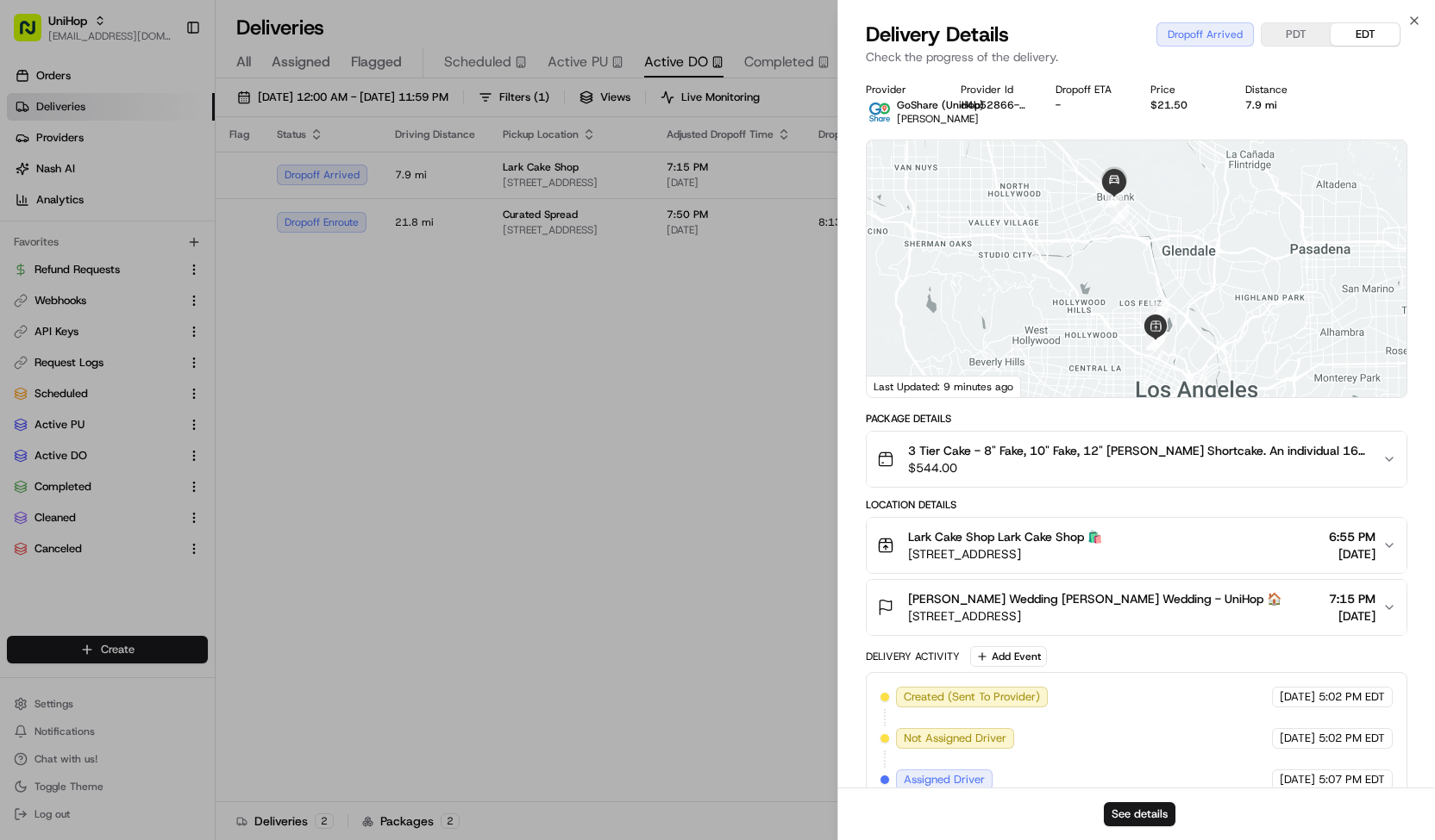
click at [982, 609] on span "237 E Olive Ave, Burbank, CA 91502, USA" at bounding box center [1095, 616] width 374 height 17
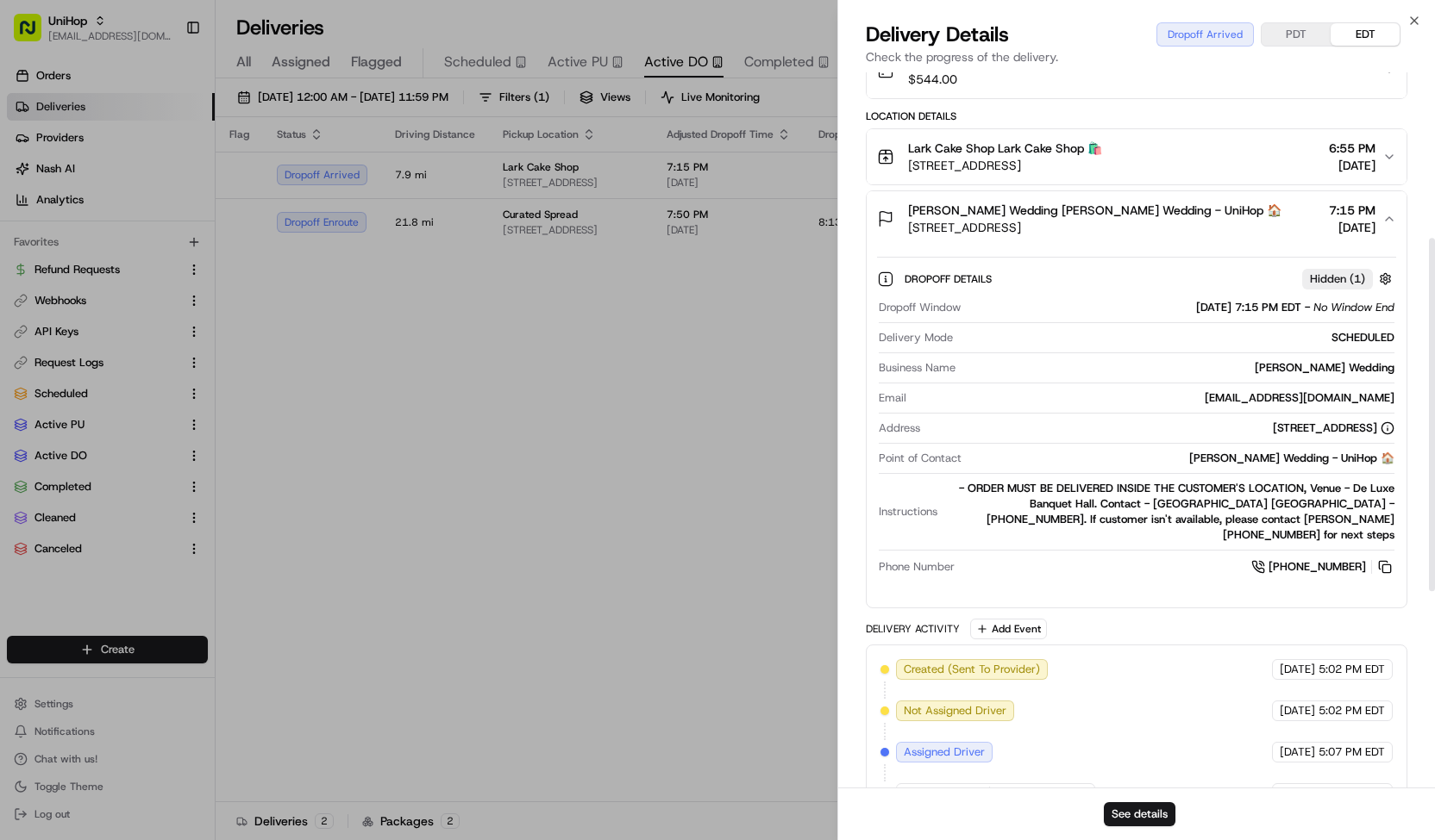
scroll to position [402, 0]
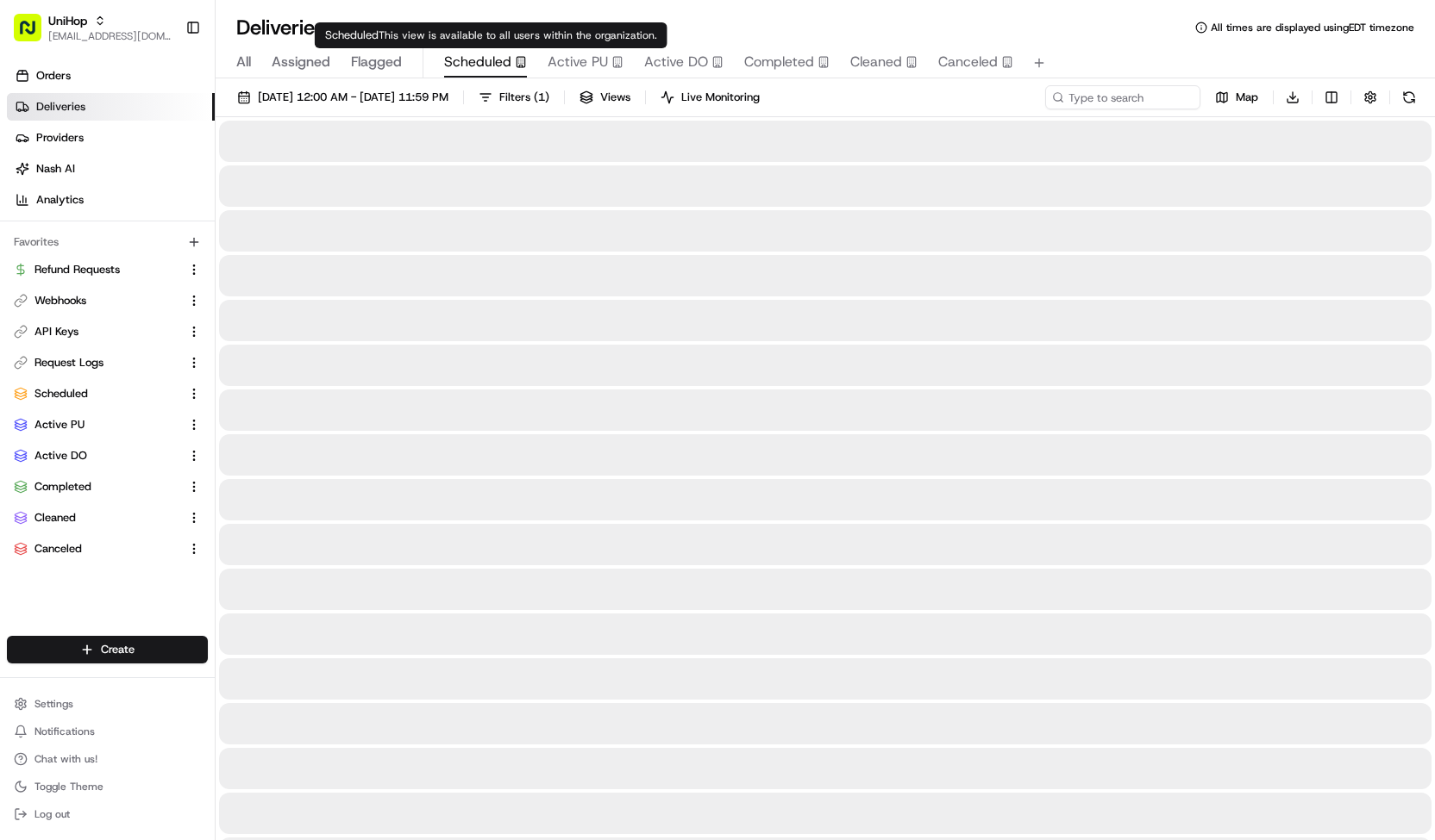
click at [462, 59] on span "Scheduled" at bounding box center [477, 63] width 67 height 21
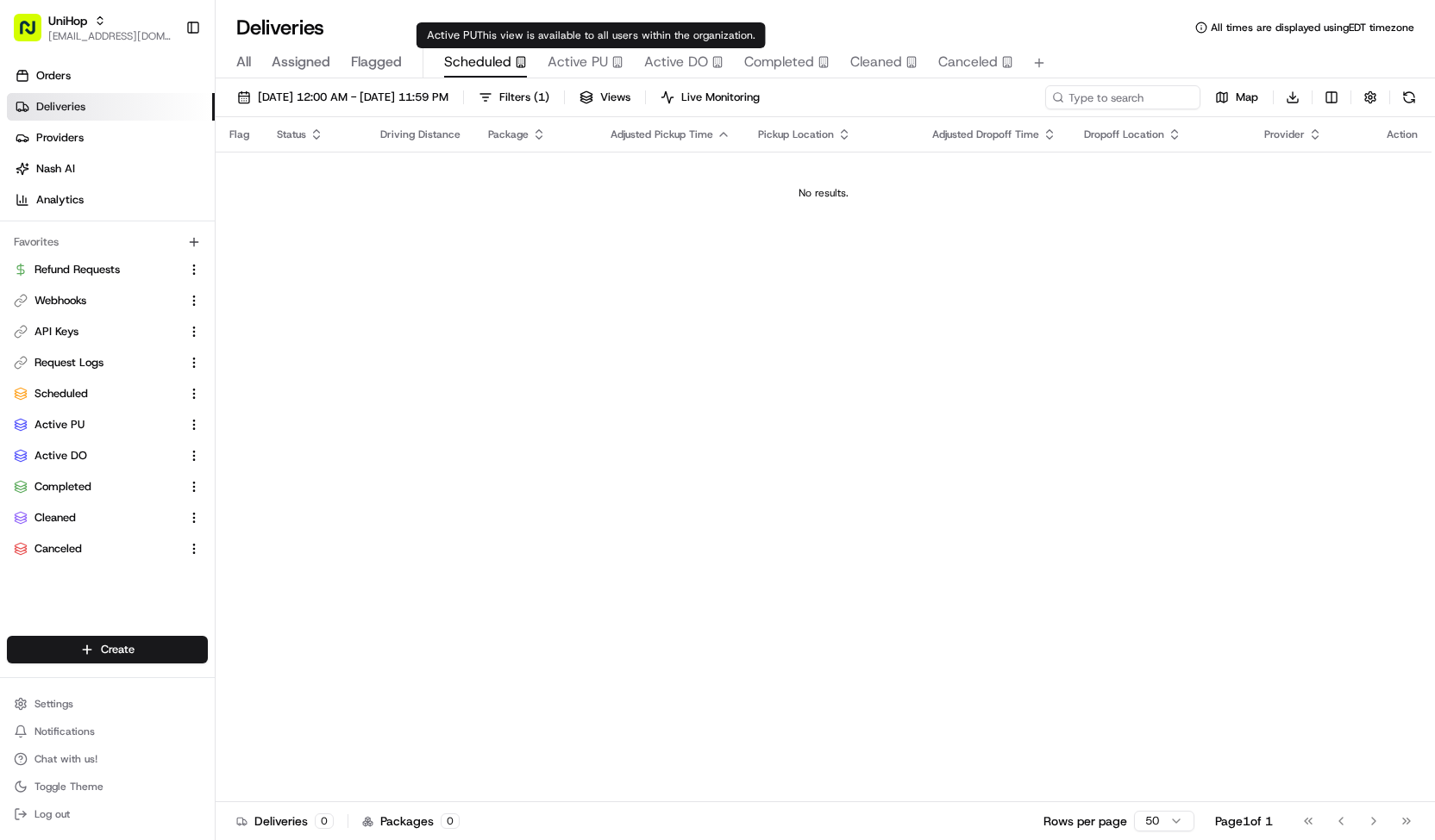
click at [581, 66] on span "Active PU" at bounding box center [577, 63] width 60 height 21
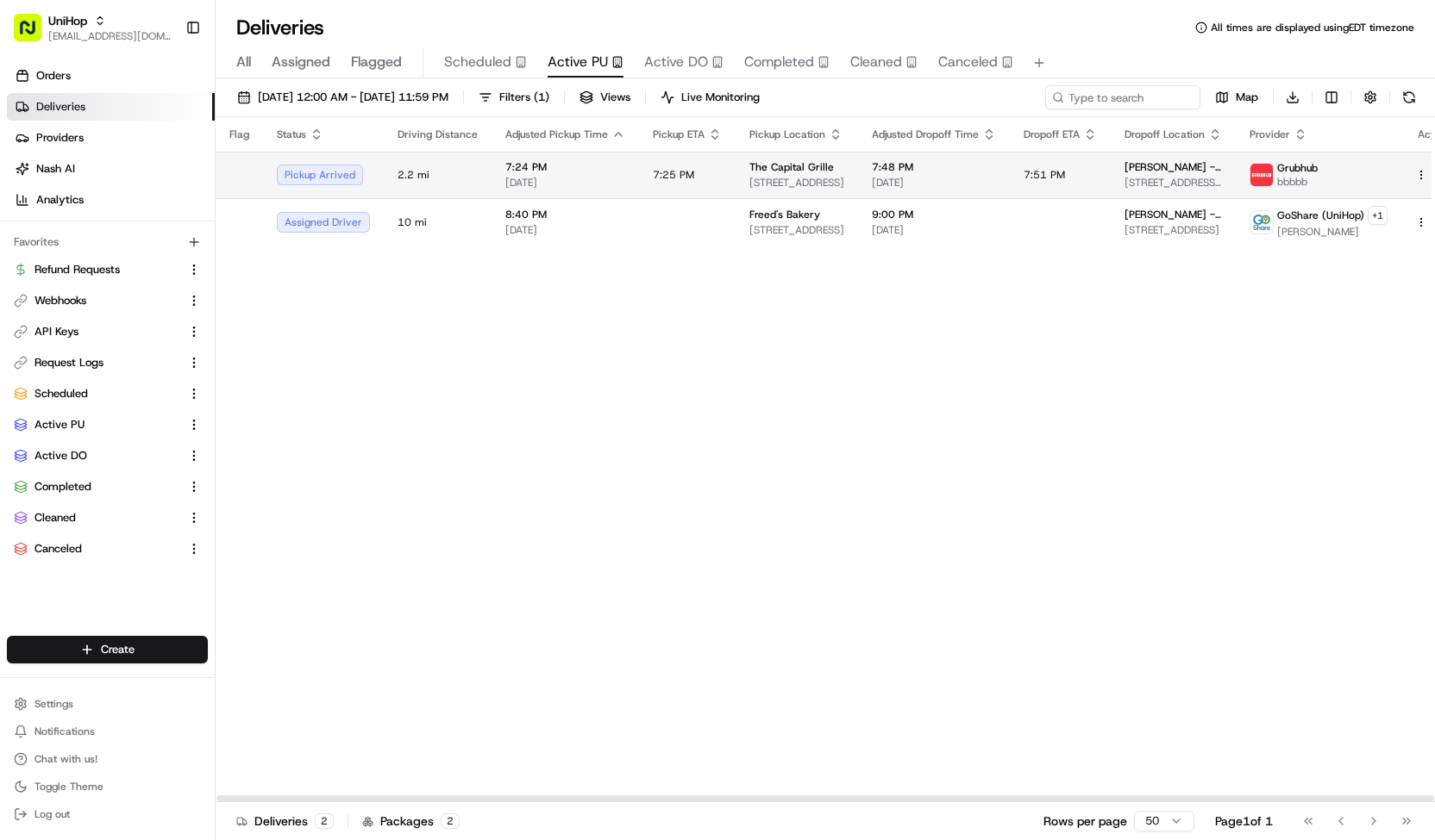
click at [683, 179] on span "7:25 PM" at bounding box center [674, 175] width 42 height 14
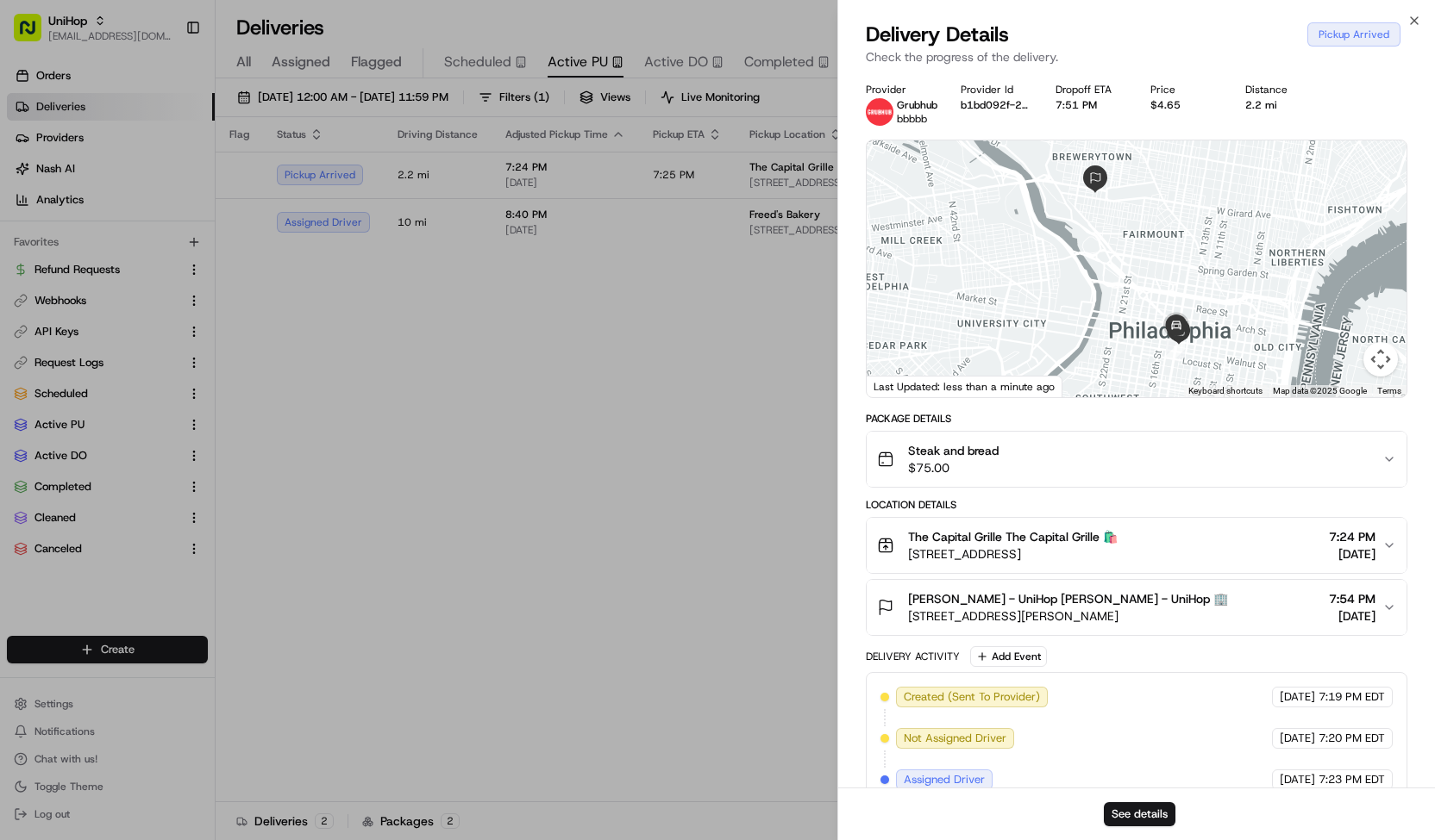
click at [933, 460] on span "$75.00" at bounding box center [953, 468] width 90 height 17
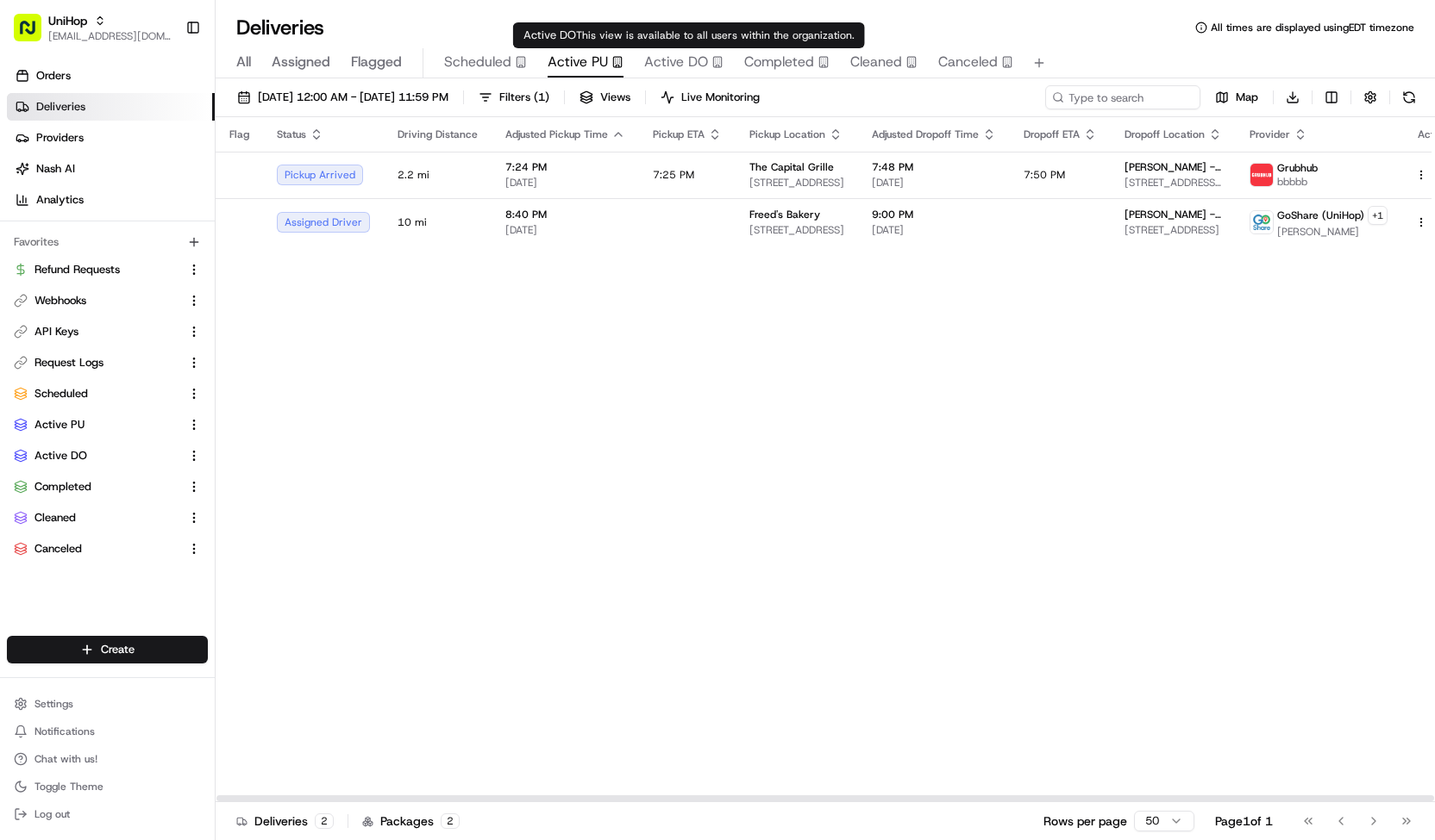
click at [671, 64] on span "Active DO" at bounding box center [675, 63] width 63 height 21
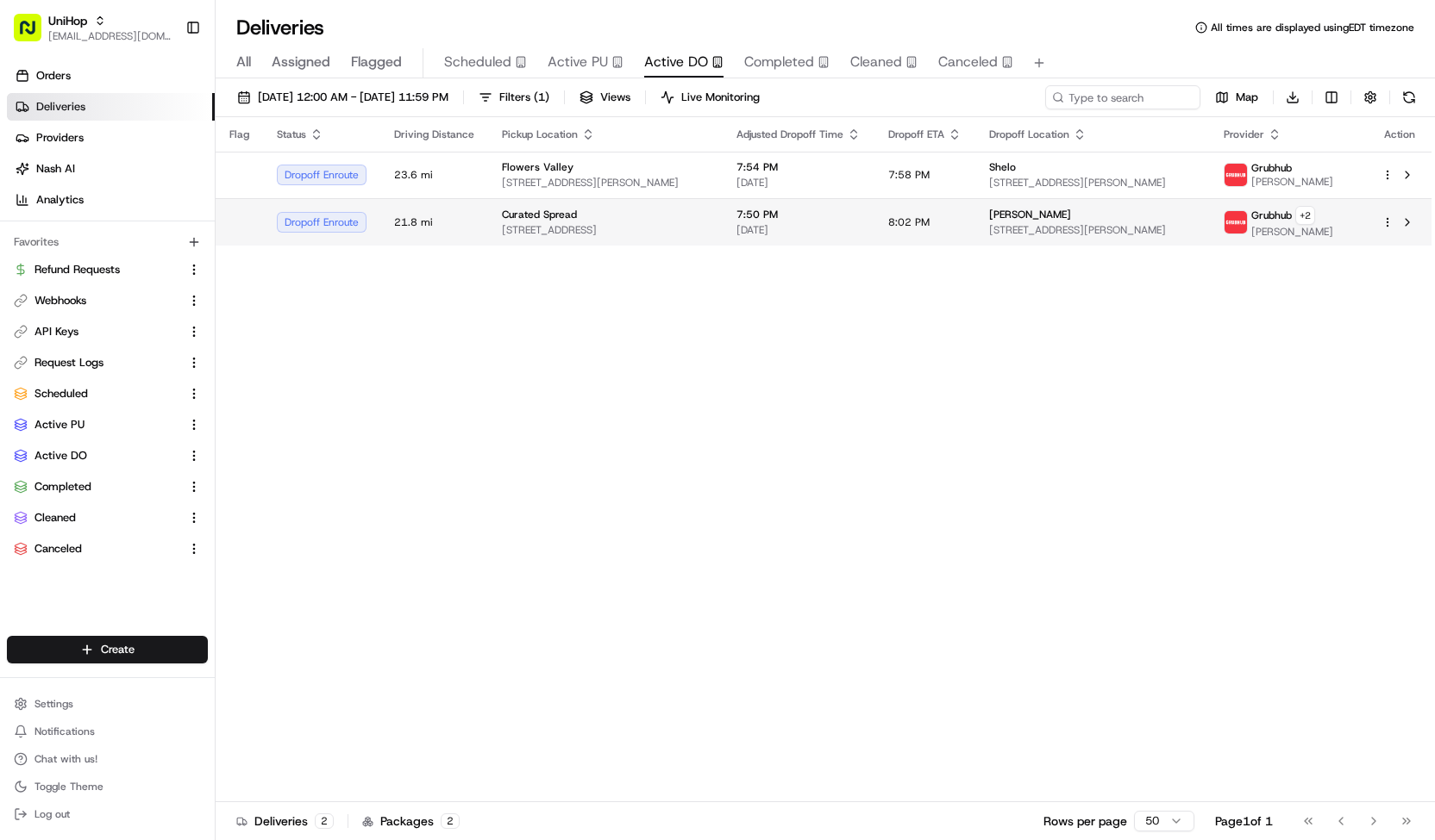
click at [602, 208] on div "Curated Spread" at bounding box center [605, 215] width 207 height 14
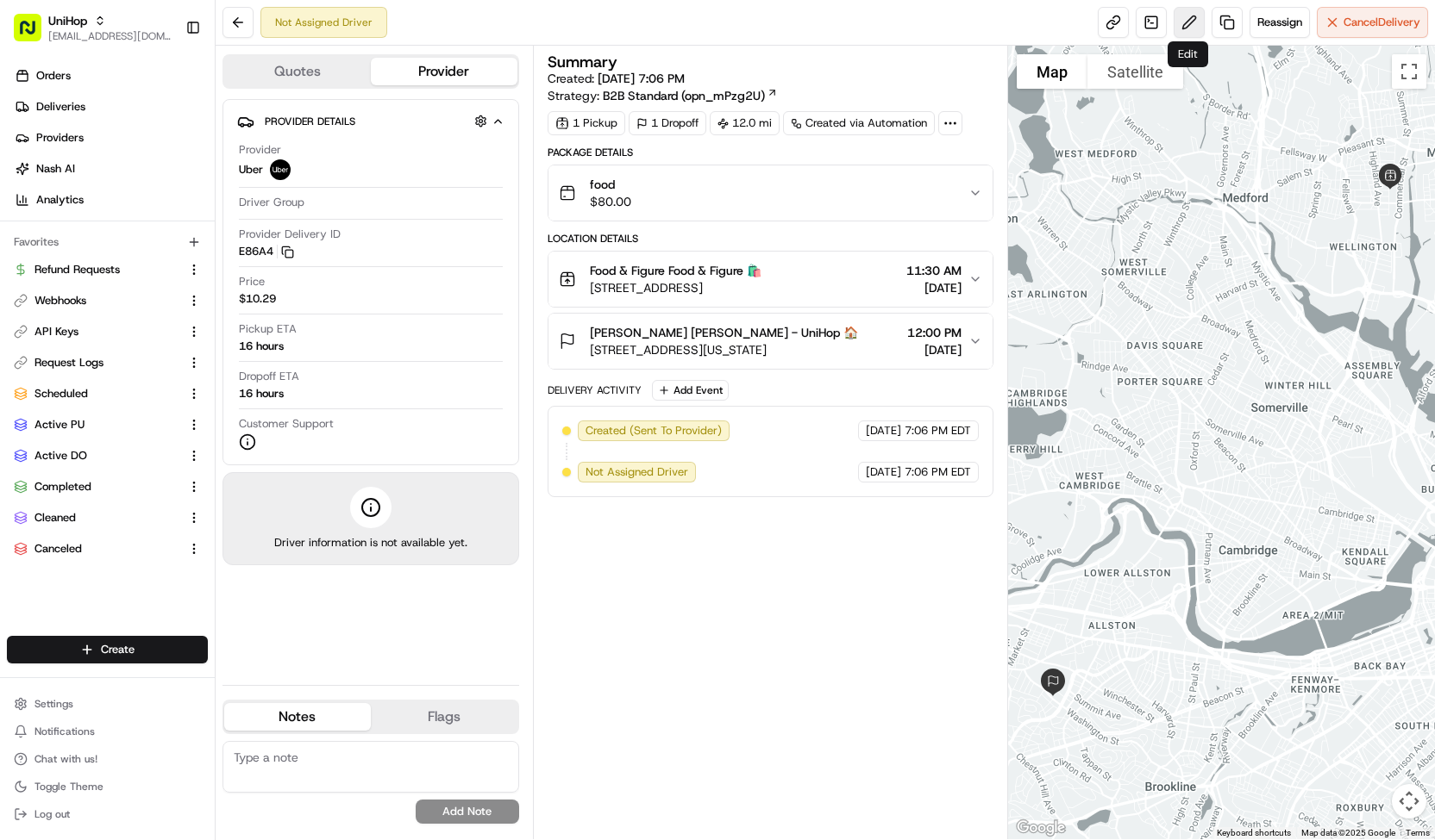
click at [1191, 25] on button at bounding box center [1189, 23] width 31 height 31
click at [1369, 15] on span "Cancel Delivery" at bounding box center [1381, 23] width 76 height 16
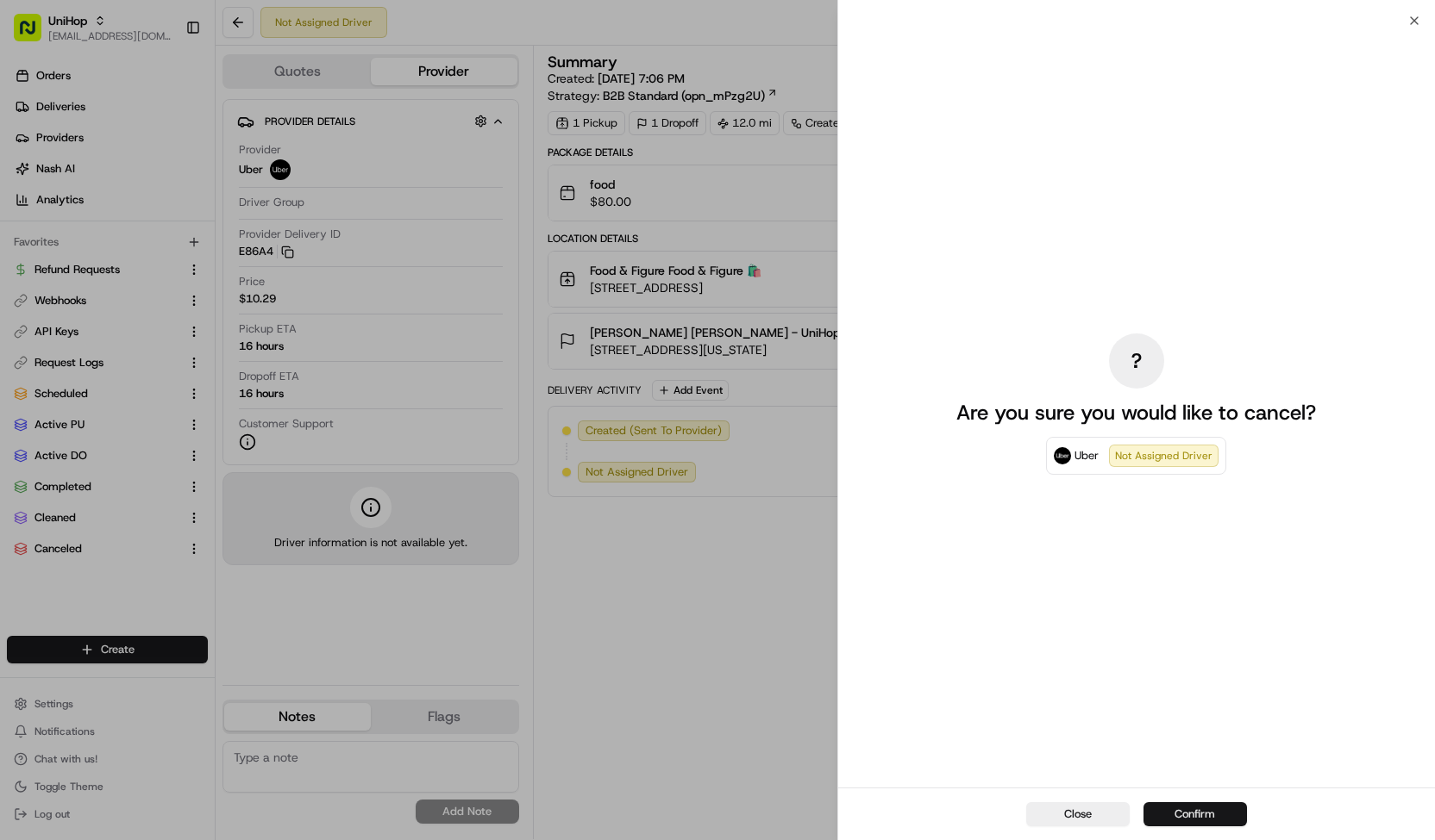
click at [1197, 810] on button "Confirm" at bounding box center [1194, 815] width 103 height 24
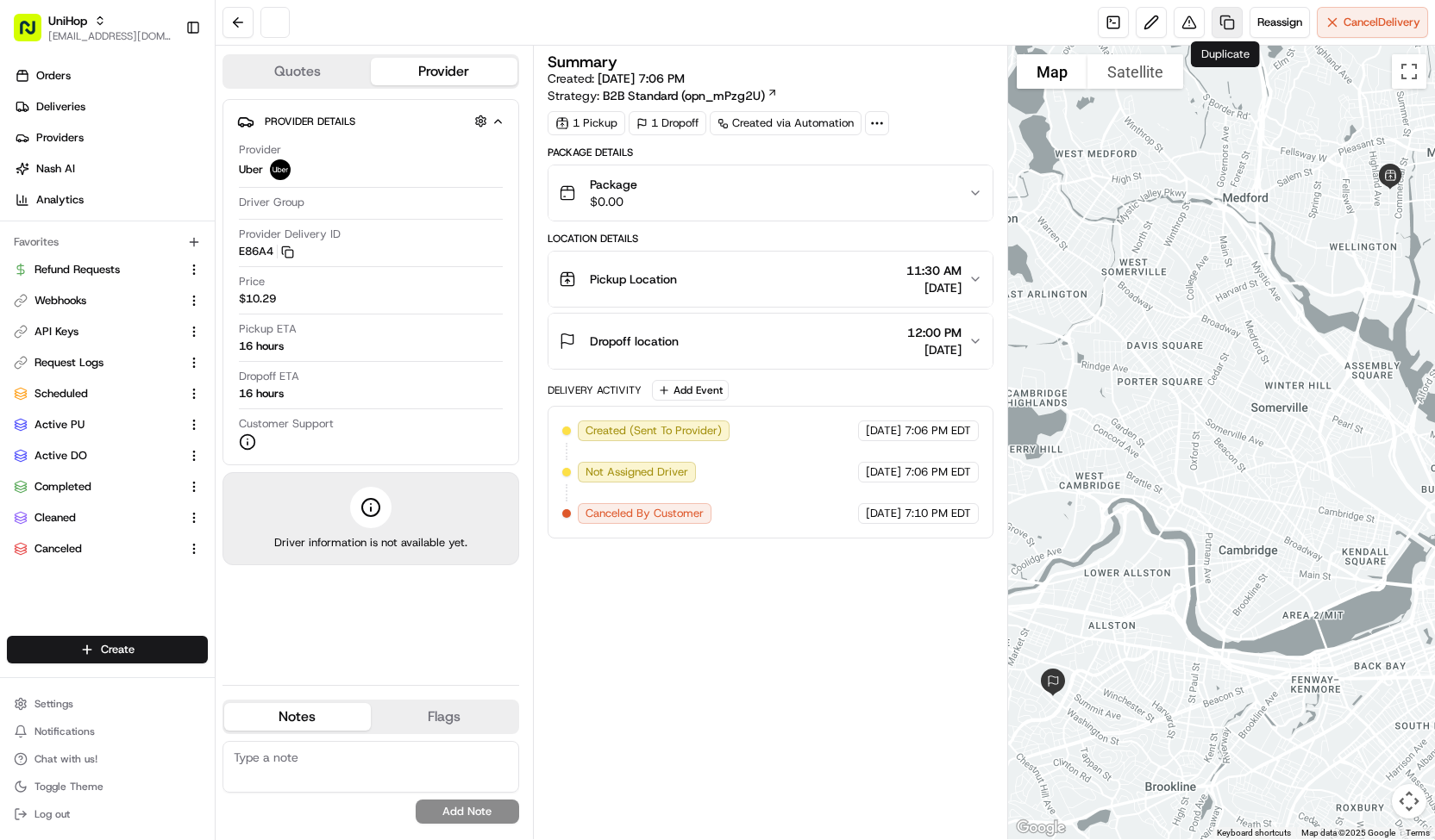
click at [1215, 17] on link at bounding box center [1227, 23] width 31 height 31
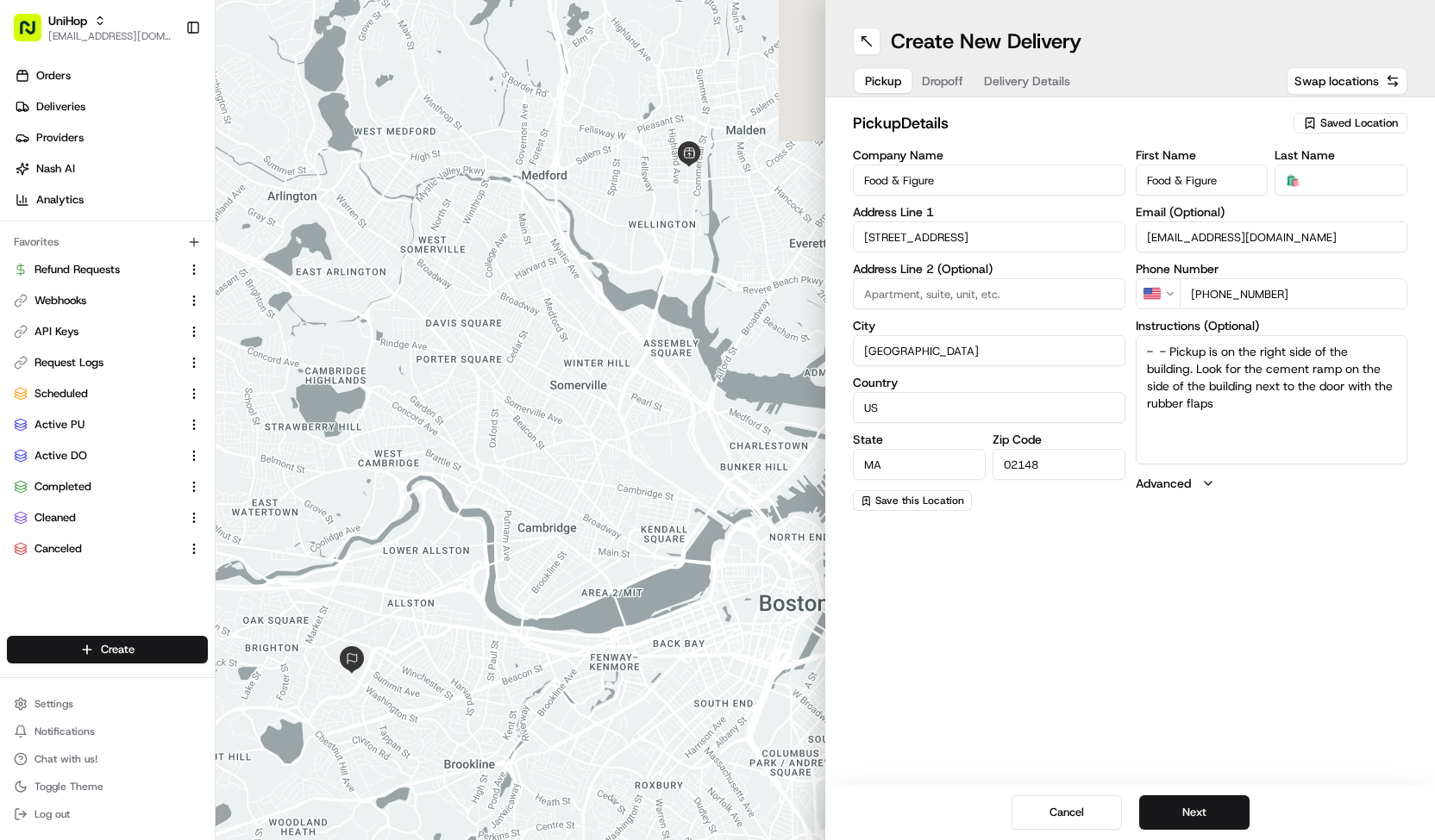
click at [927, 76] on span "Dropoff" at bounding box center [942, 81] width 42 height 17
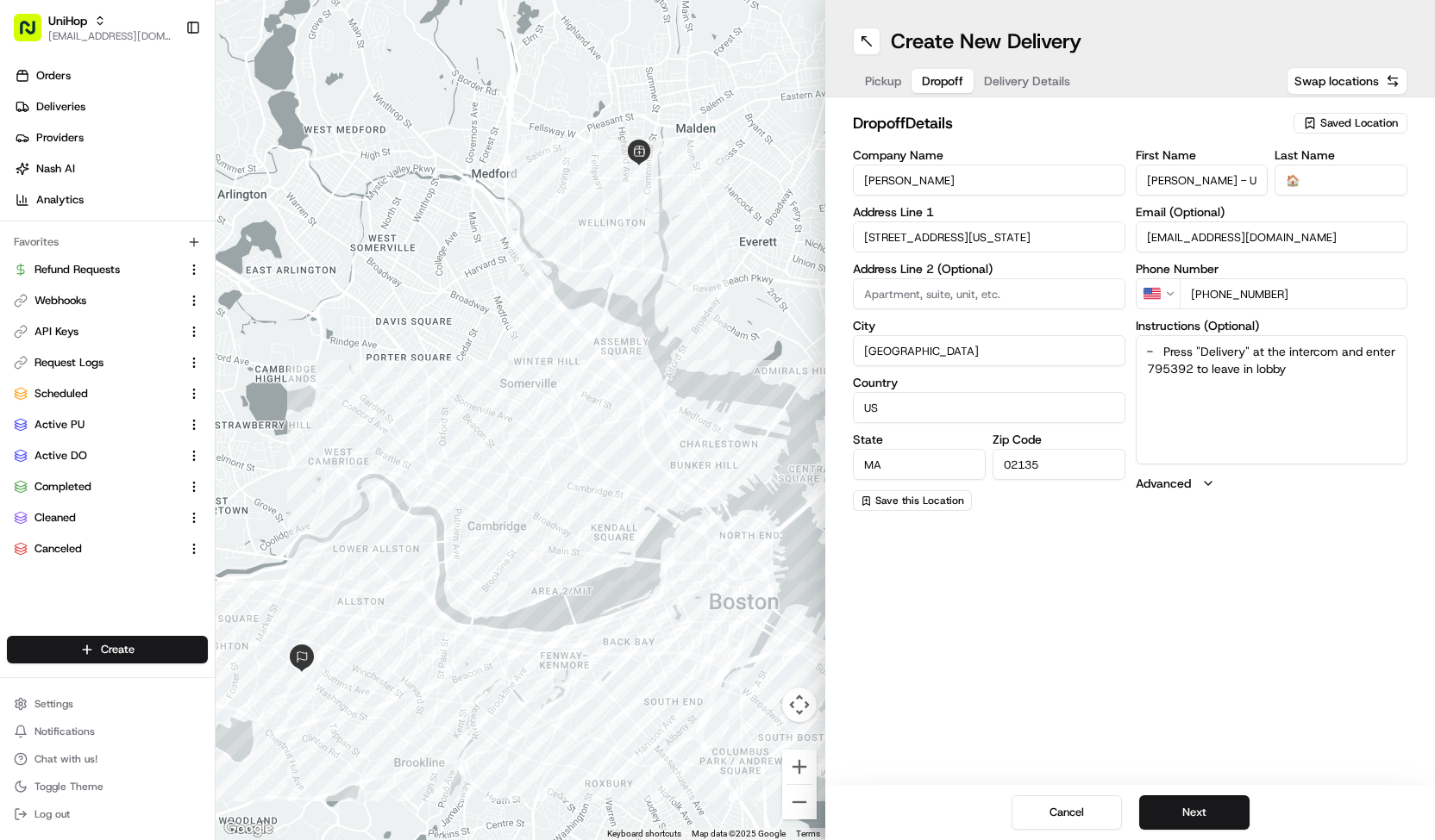
click at [1283, 380] on textarea "- Press "Delivery" at the intercom and enter 795392 to leave in lobby" at bounding box center [1271, 400] width 272 height 129
paste textarea "upon arrival, approach the keypad, Press "Delivery" and enter code 020047 to le…"
type textarea "upon arrival, approach the keypad, Press "Delivery" and enter code 020047 to le…"
click at [1044, 82] on span "Delivery Details" at bounding box center [1026, 81] width 86 height 17
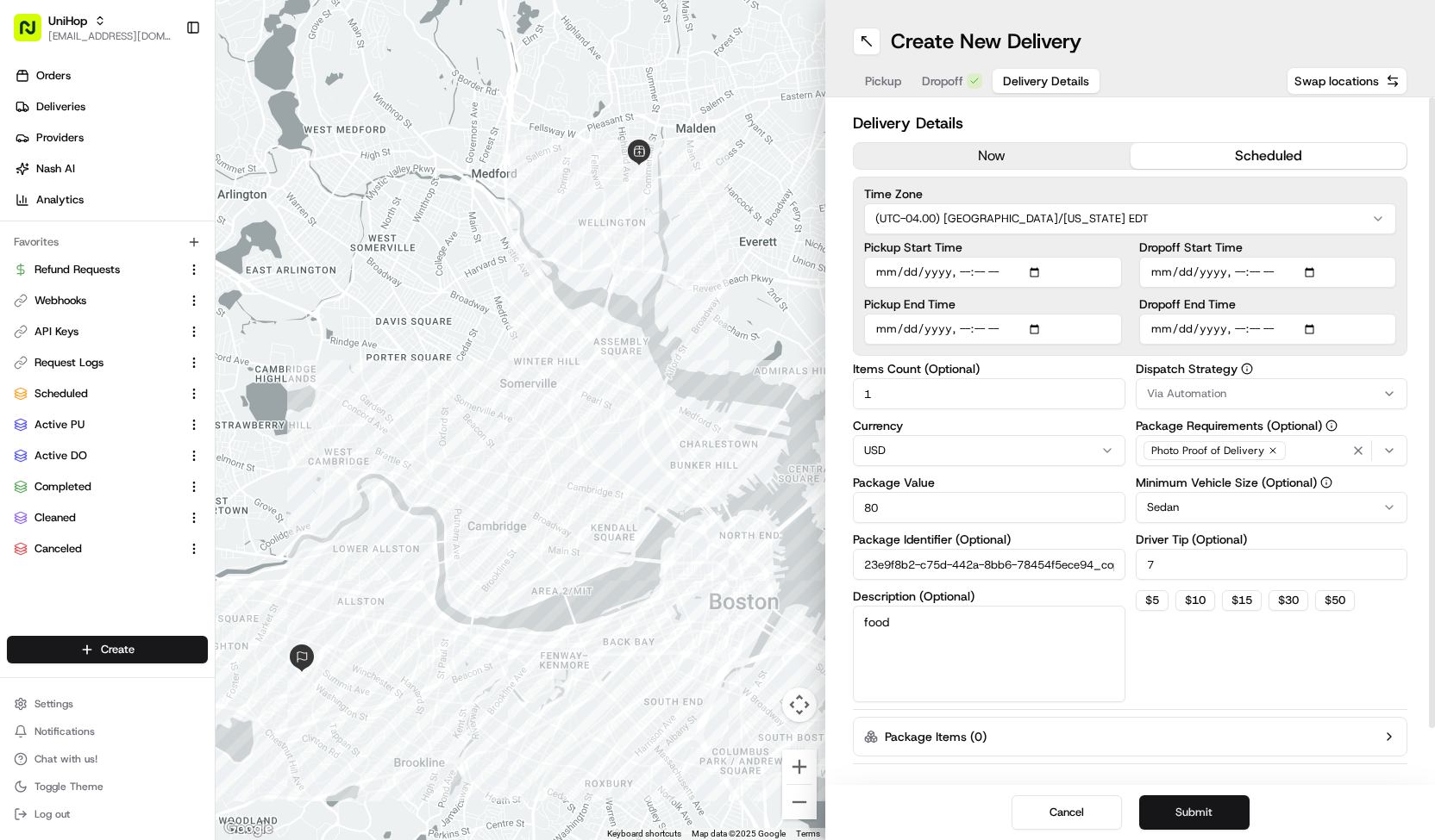
click at [1180, 818] on button "Submit" at bounding box center [1193, 813] width 110 height 35
